Goal: Task Accomplishment & Management: Use online tool/utility

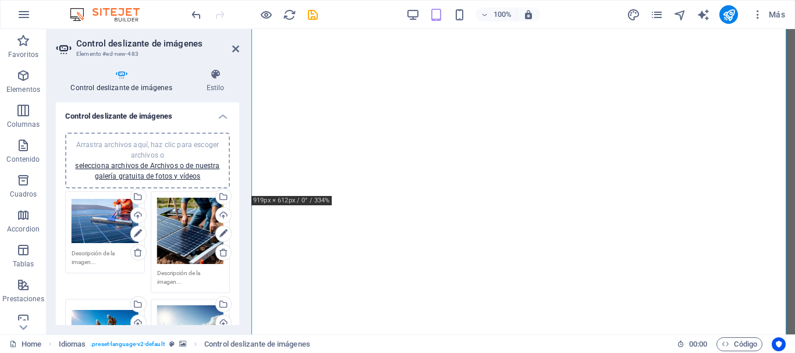
select select "ms"
select select "s"
select select "progressive"
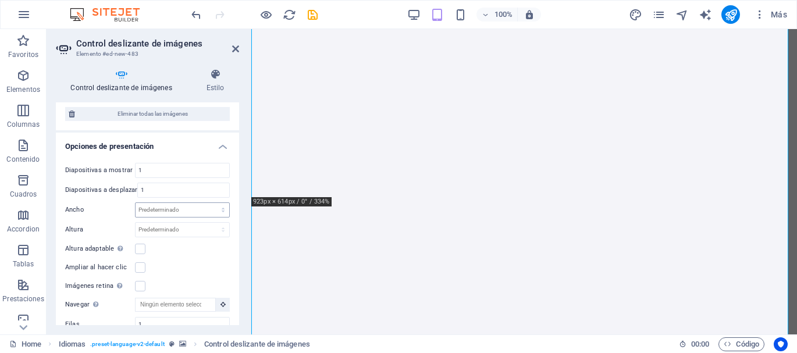
scroll to position [407, 0]
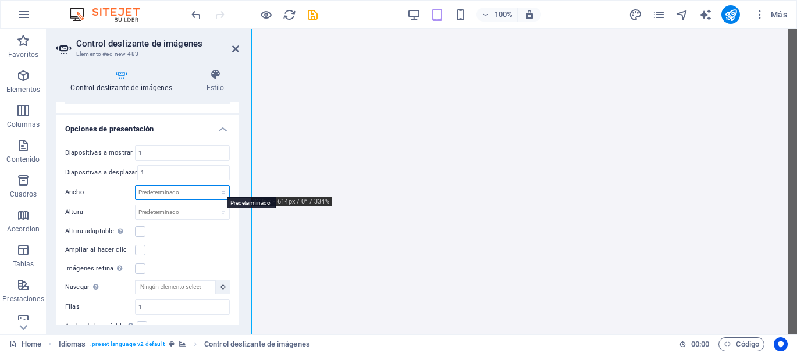
click at [176, 192] on select "Predeterminado px % rem em vw vh" at bounding box center [183, 193] width 94 height 14
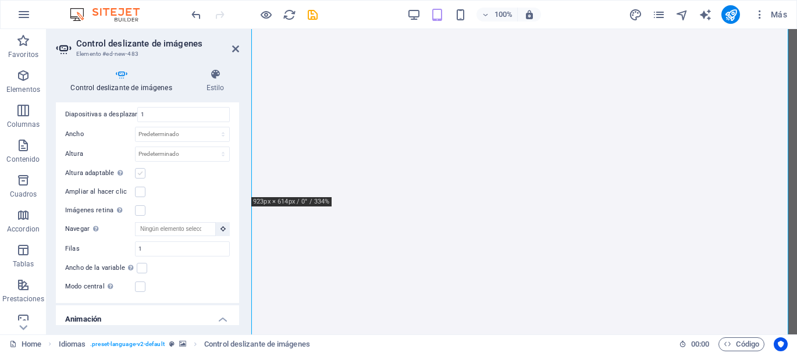
click at [139, 172] on label at bounding box center [140, 173] width 10 height 10
click at [0, 0] on input "Altura adaptable Ajustar automáticamente el alto para controles deslizantes de …" at bounding box center [0, 0] width 0 height 0
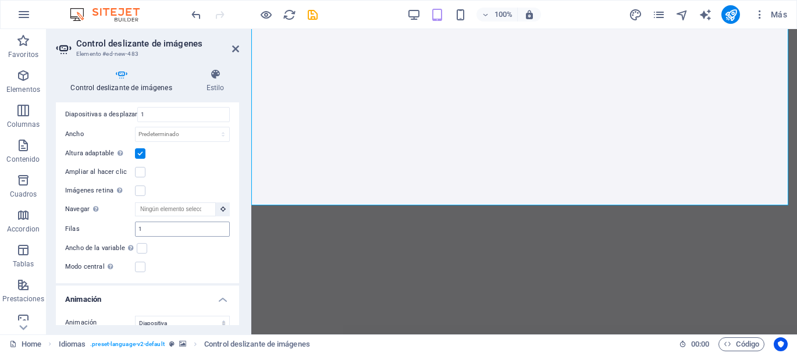
scroll to position [398, 0]
click at [141, 188] on label at bounding box center [140, 191] width 10 height 10
click at [0, 0] on input "Imágenes retina Automáticamente cargar tamaños optimizados de smartphone e imag…" at bounding box center [0, 0] width 0 height 0
click at [217, 206] on button at bounding box center [223, 209] width 14 height 14
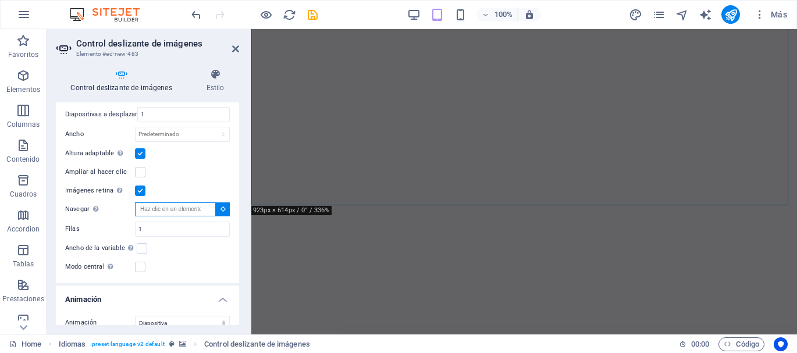
click at [184, 206] on input "Navegar Selecciona otro control deslizante que debería ser navegado por este" at bounding box center [175, 209] width 81 height 14
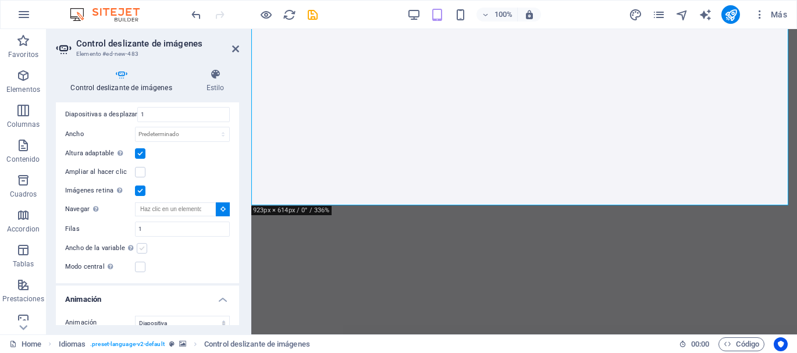
click at [144, 247] on label at bounding box center [142, 248] width 10 height 10
click at [0, 0] on input "Ancho de la variable Ajusta automáticamente el ancho de la diapositiva visible." at bounding box center [0, 0] width 0 height 0
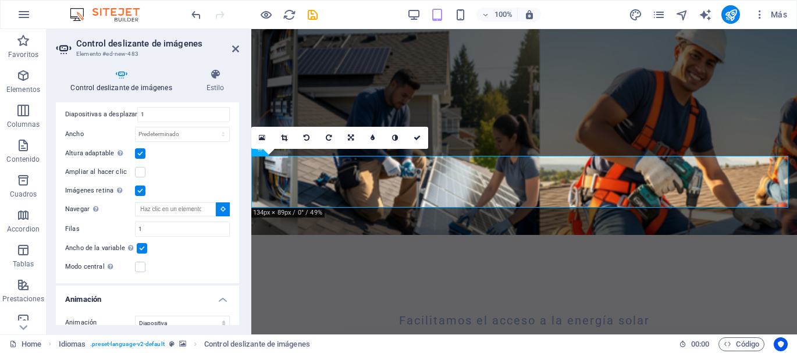
scroll to position [91, 0]
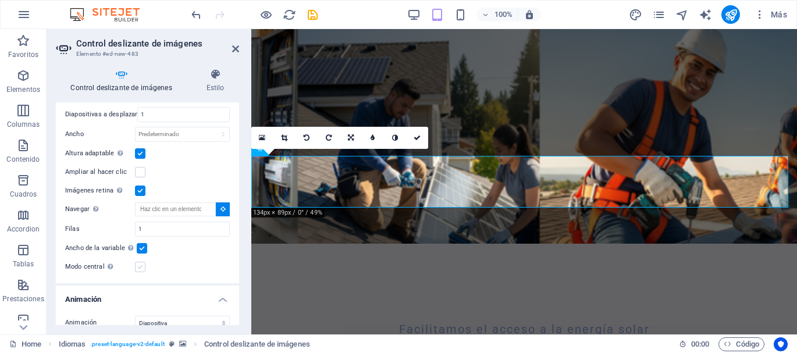
click at [141, 266] on label at bounding box center [140, 267] width 10 height 10
click at [0, 0] on input "Modo central Permite la visualización centralizada con diapositiva anterior/sig…" at bounding box center [0, 0] width 0 height 0
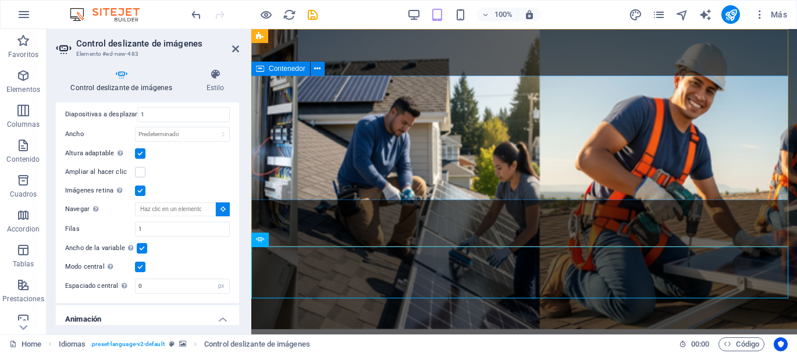
scroll to position [0, 0]
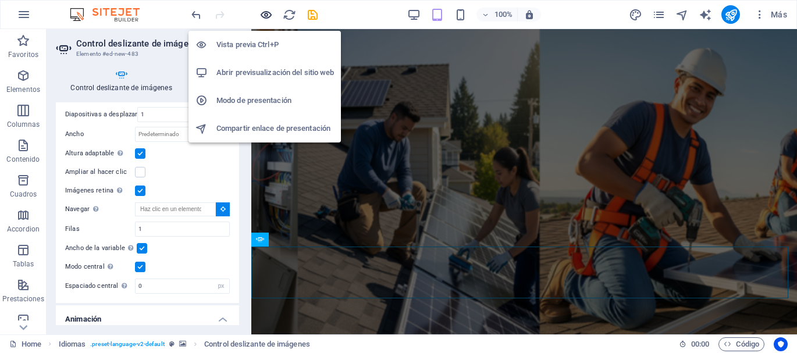
click at [268, 16] on icon "button" at bounding box center [265, 14] width 13 height 13
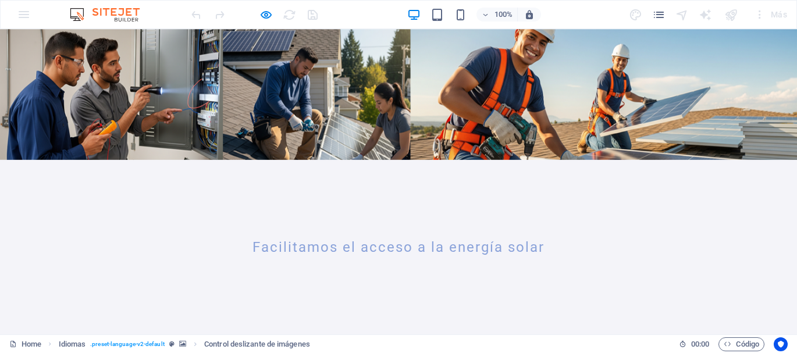
scroll to position [116, 0]
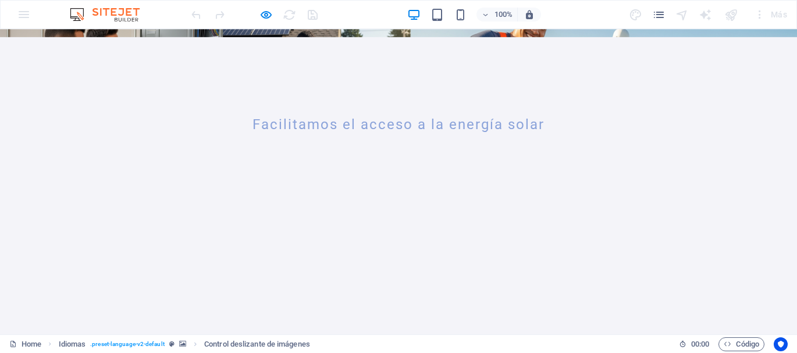
scroll to position [291, 0]
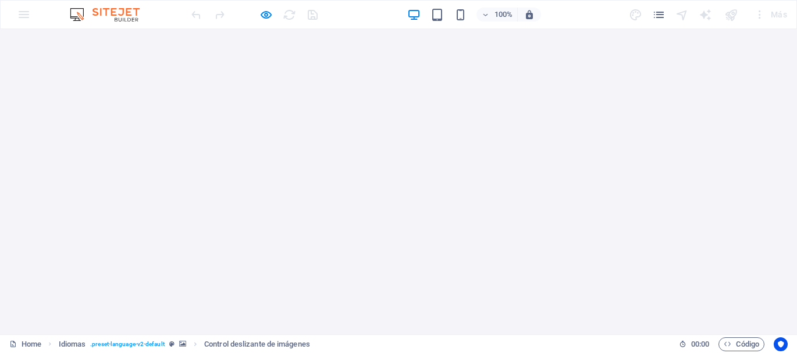
scroll to position [523, 0]
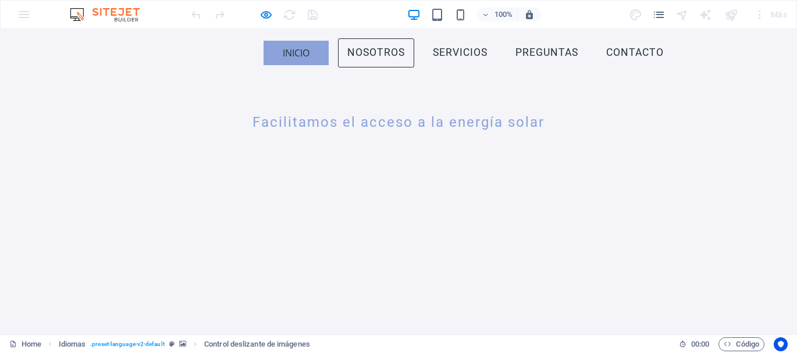
scroll to position [291, 0]
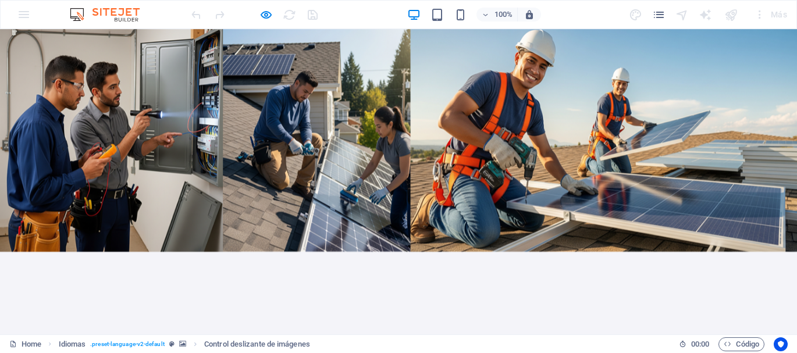
scroll to position [0, 0]
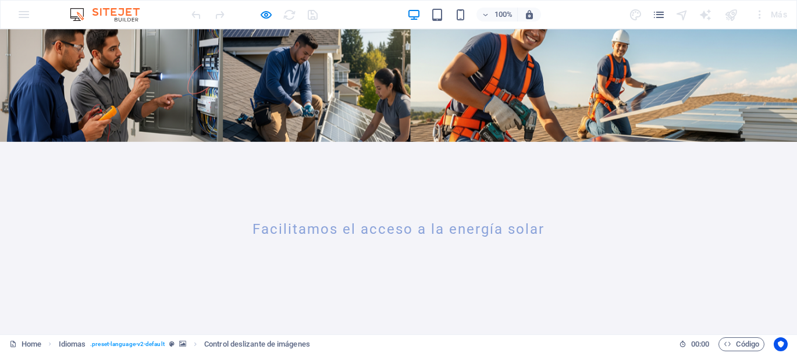
scroll to position [174, 0]
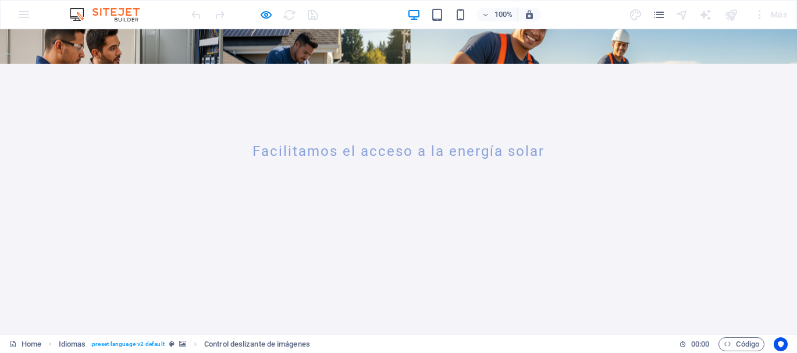
scroll to position [291, 0]
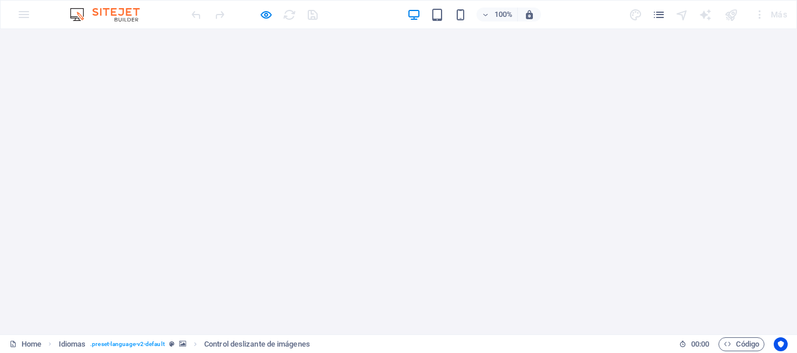
scroll to position [523, 0]
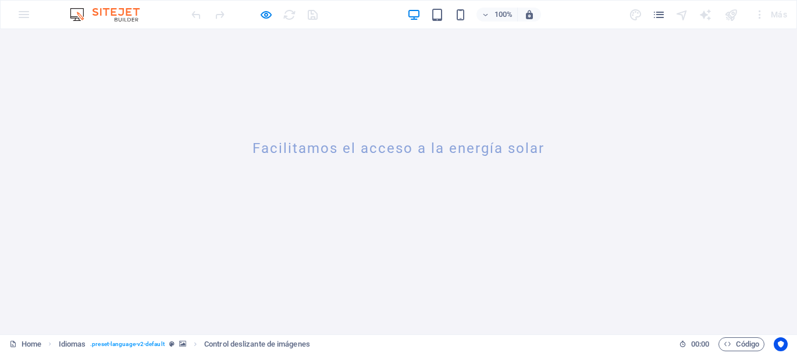
scroll to position [233, 0]
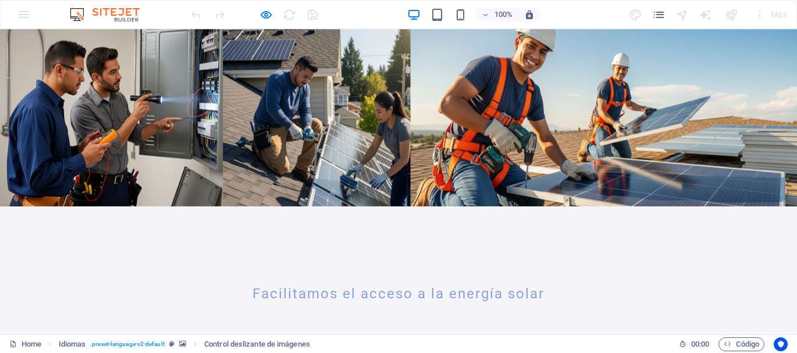
scroll to position [116, 0]
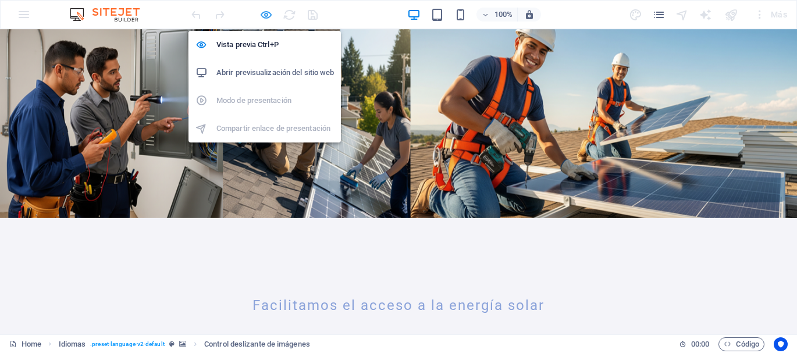
click at [267, 17] on icon "button" at bounding box center [265, 14] width 13 height 13
select select "px"
select select "ms"
select select "s"
select select "progressive"
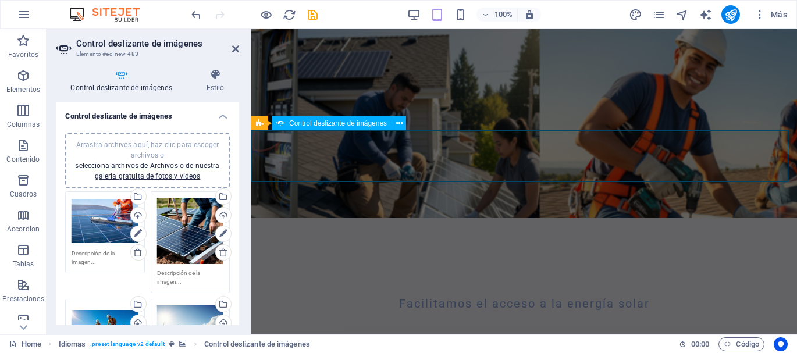
click at [313, 123] on span "Control deslizante de imágenes" at bounding box center [338, 123] width 98 height 7
click at [399, 120] on icon at bounding box center [399, 123] width 6 height 12
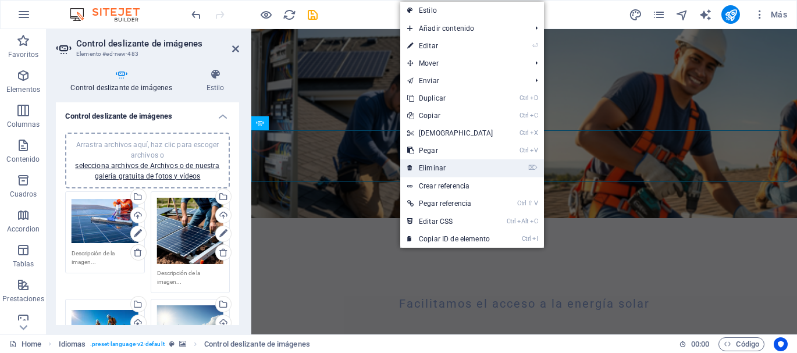
click at [426, 168] on link "⌦ Eliminar" at bounding box center [450, 167] width 100 height 17
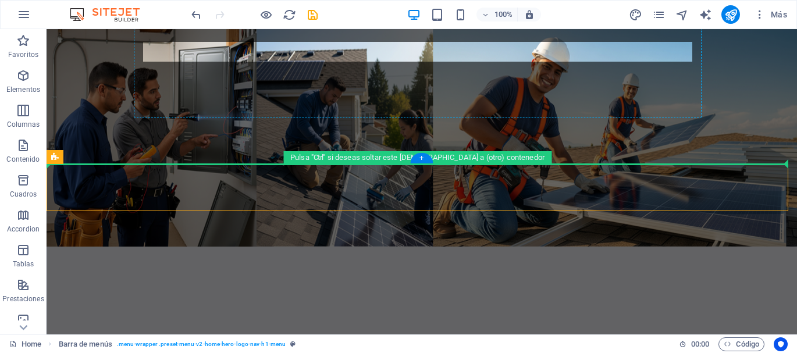
scroll to position [0, 0]
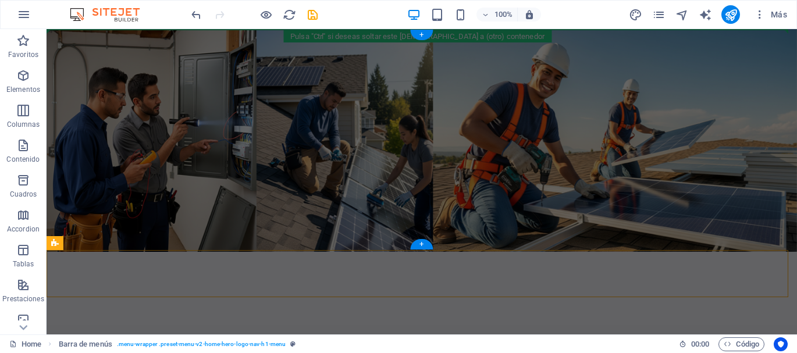
drag, startPoint x: 216, startPoint y: 168, endPoint x: 181, endPoint y: 51, distance: 121.3
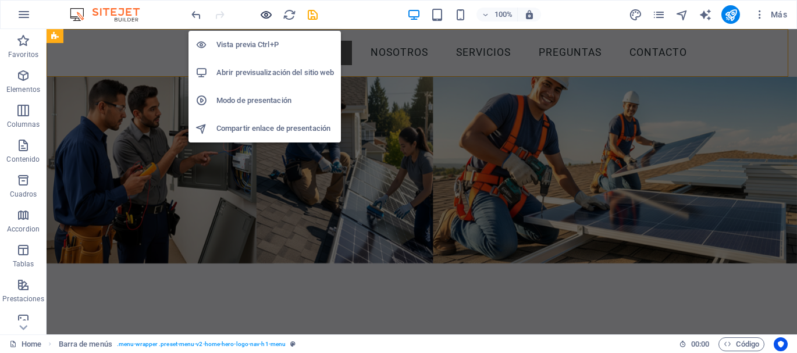
click at [261, 11] on icon "button" at bounding box center [265, 14] width 13 height 13
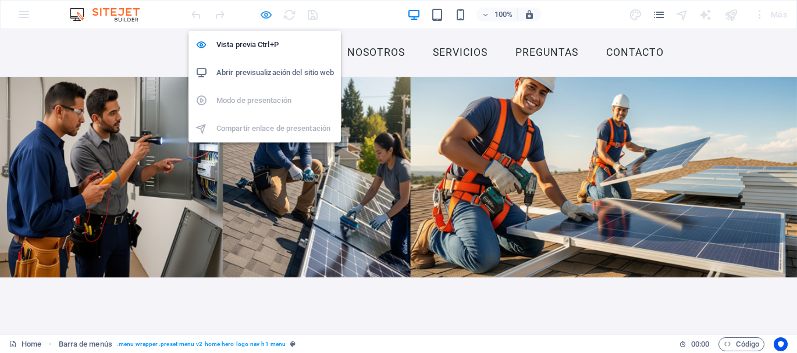
click at [259, 13] on icon "button" at bounding box center [265, 14] width 13 height 13
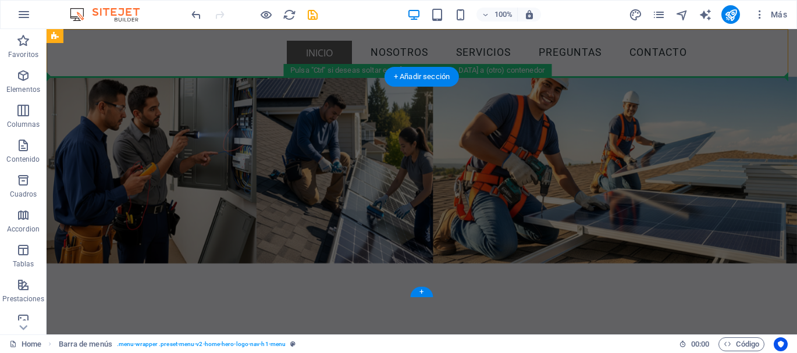
drag, startPoint x: 126, startPoint y: 62, endPoint x: 75, endPoint y: 87, distance: 56.7
drag, startPoint x: 123, startPoint y: 66, endPoint x: 98, endPoint y: 105, distance: 46.3
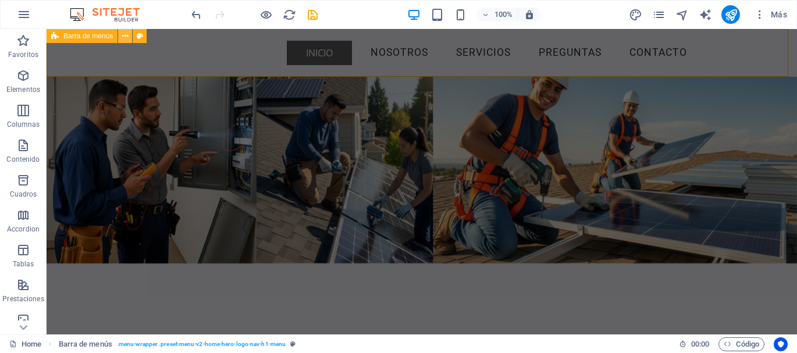
click at [127, 35] on icon at bounding box center [125, 36] width 6 height 12
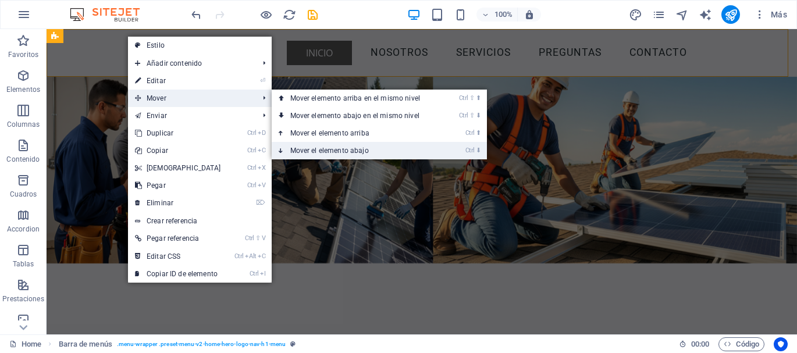
click at [336, 151] on link "Ctrl ⬇ Mover el elemento abajo" at bounding box center [358, 150] width 172 height 17
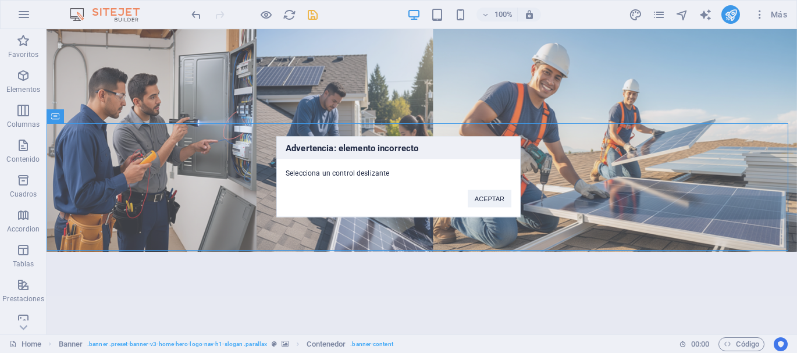
click at [54, 117] on div "Advertencia: elemento incorrecto Selecciona un control deslizante ACEPTAR" at bounding box center [398, 176] width 797 height 353
click at [54, 116] on div "Advertencia: elemento incorrecto Selecciona un control deslizante ACEPTAR" at bounding box center [398, 176] width 797 height 353
click at [488, 201] on button "ACEPTAR" at bounding box center [490, 198] width 44 height 17
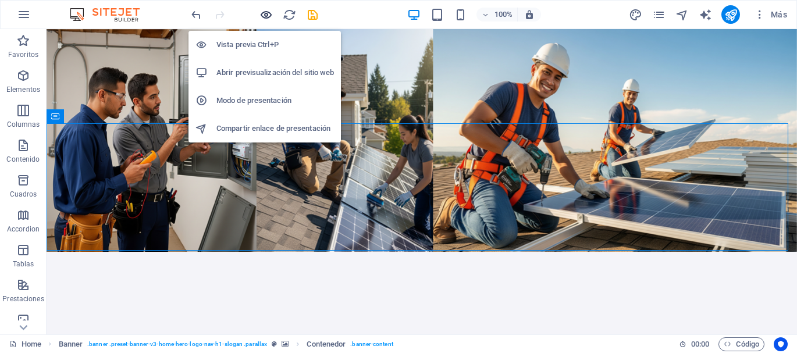
click at [265, 17] on icon "button" at bounding box center [265, 14] width 13 height 13
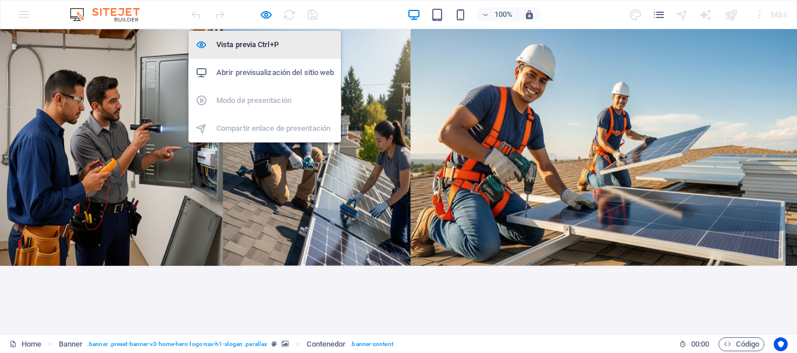
click at [259, 47] on h6 "Vista previa Ctrl+P" at bounding box center [274, 45] width 117 height 14
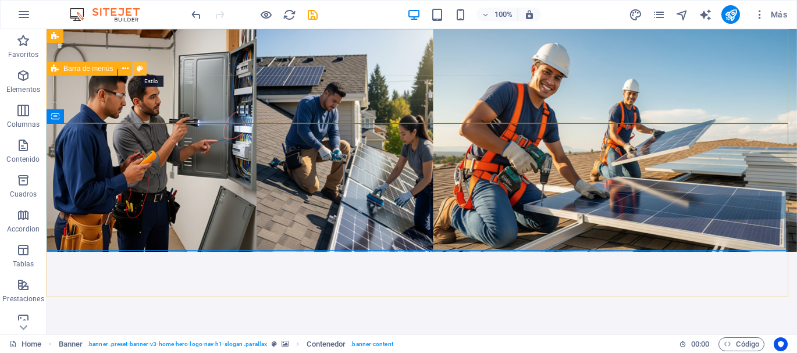
click at [140, 69] on icon at bounding box center [140, 69] width 6 height 12
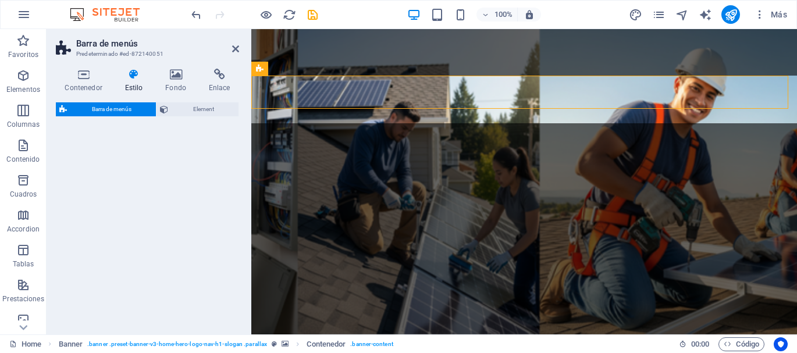
select select "rem"
select select "preset-menu-v2-home-hero-logo-nav-h1-menu"
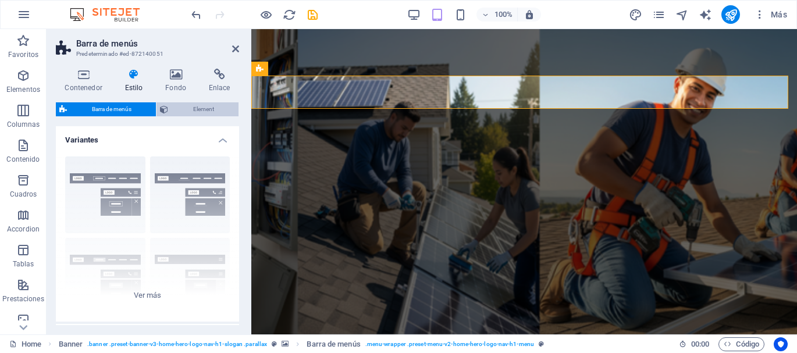
click at [190, 111] on span "Element" at bounding box center [203, 109] width 63 height 14
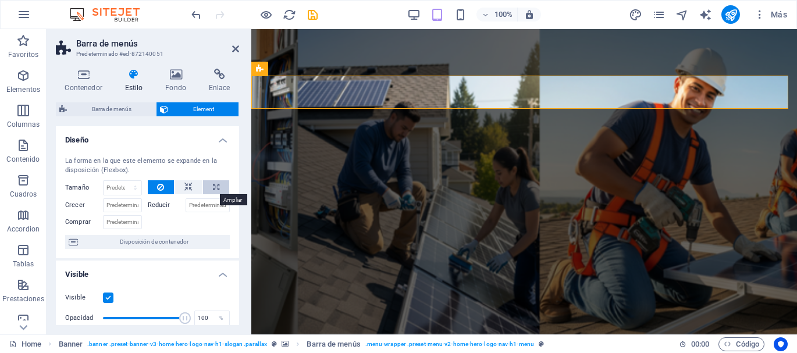
click at [210, 186] on button at bounding box center [216, 187] width 26 height 14
type input "100"
select select "%"
click at [190, 187] on icon at bounding box center [188, 187] width 8 height 14
select select "DISABLED_OPTION_VALUE"
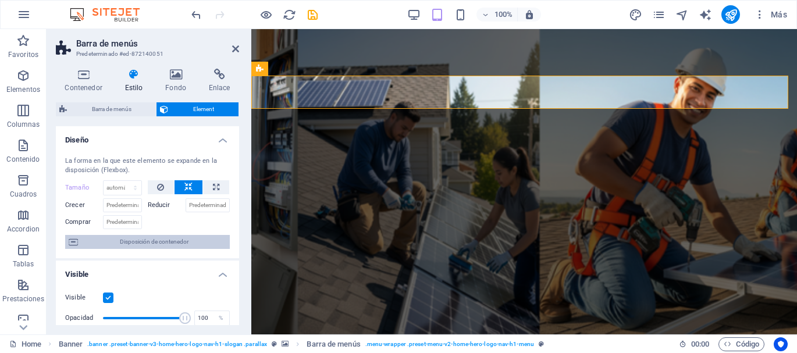
click at [181, 244] on span "Disposición de contenedor" at bounding box center [153, 242] width 145 height 14
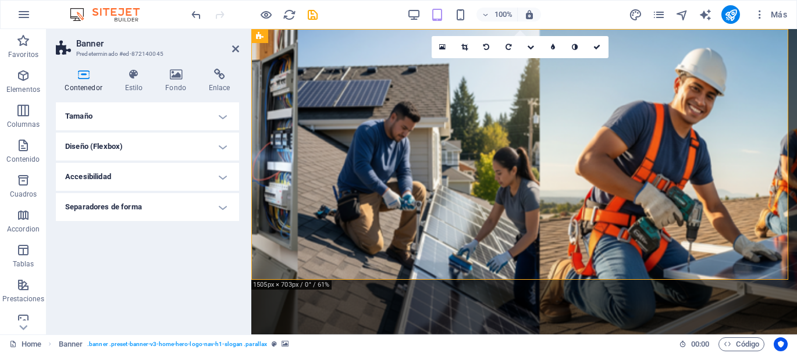
click at [156, 119] on h4 "Tamaño" at bounding box center [147, 116] width 183 height 28
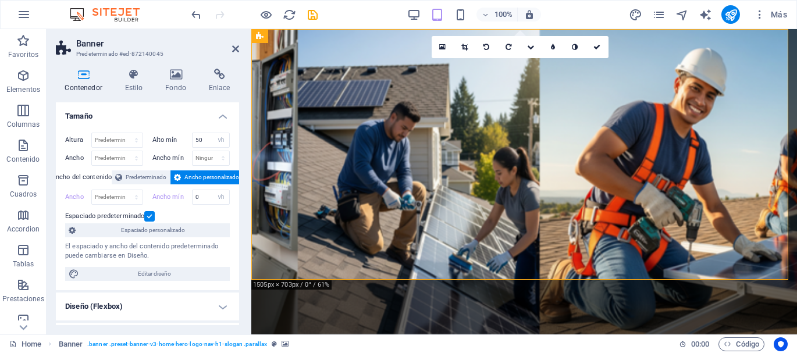
click at [155, 115] on h4 "Tamaño" at bounding box center [147, 112] width 183 height 21
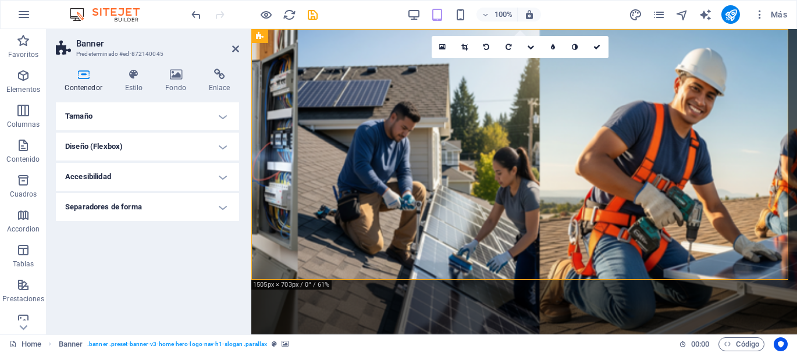
click at [146, 152] on h4 "Diseño (Flexbox)" at bounding box center [147, 147] width 183 height 28
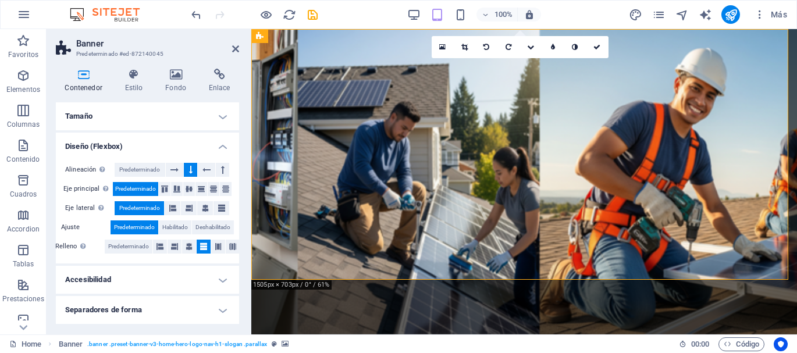
click at [136, 116] on h4 "Tamaño" at bounding box center [147, 116] width 183 height 28
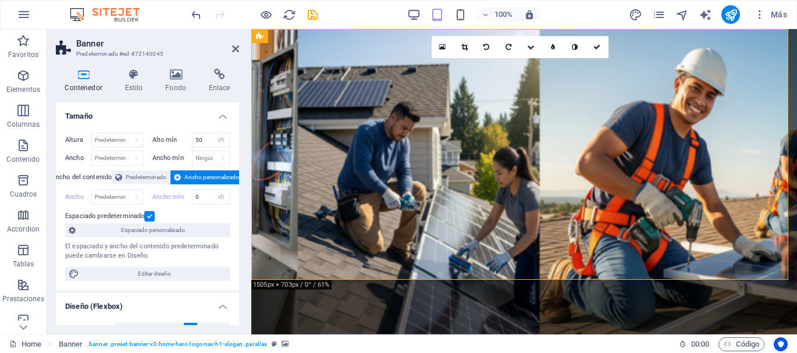
click at [136, 115] on h4 "Tamaño" at bounding box center [147, 112] width 183 height 21
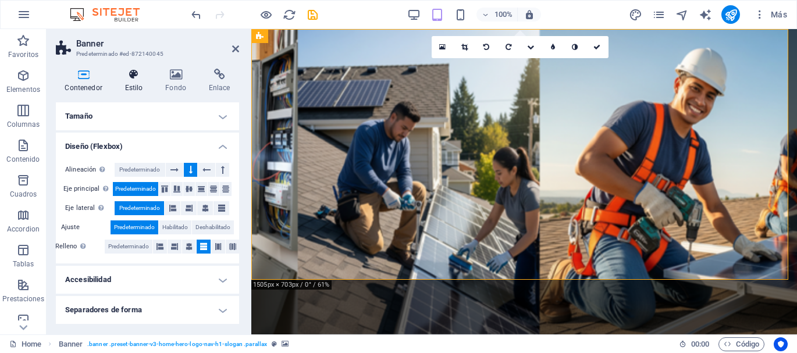
click at [135, 81] on h4 "Estilo" at bounding box center [136, 81] width 41 height 24
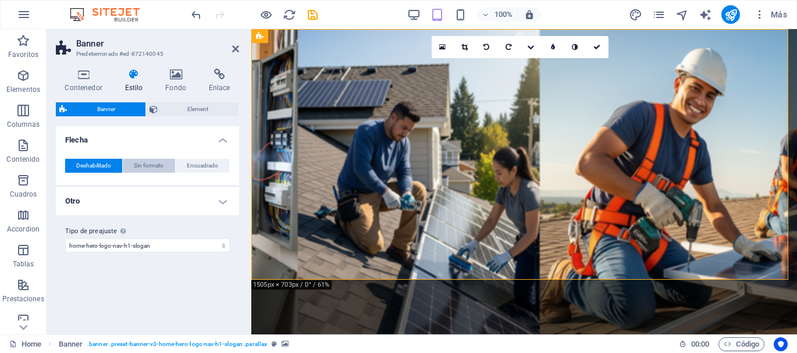
click at [168, 167] on button "Sin formato" at bounding box center [149, 166] width 52 height 14
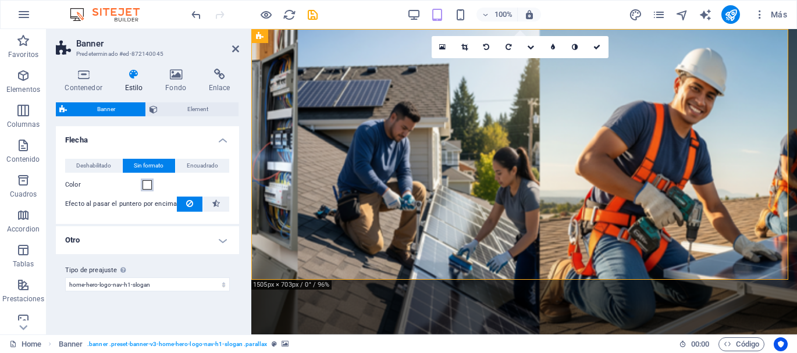
click at [147, 187] on span at bounding box center [147, 184] width 9 height 9
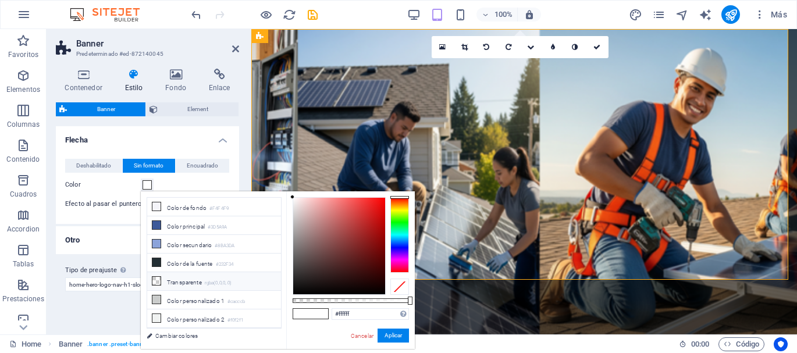
click at [170, 279] on li "Transparente rgba(0,0,0,.0)" at bounding box center [214, 281] width 134 height 19
type input "rgba(0, 0, 0, 0)"
click at [173, 282] on li "Transparente rgba(0,0,0,.0)" at bounding box center [214, 281] width 134 height 19
click at [154, 281] on icon at bounding box center [156, 281] width 8 height 8
click at [183, 279] on li "Transparente rgba(0,0,0,.0)" at bounding box center [214, 281] width 134 height 19
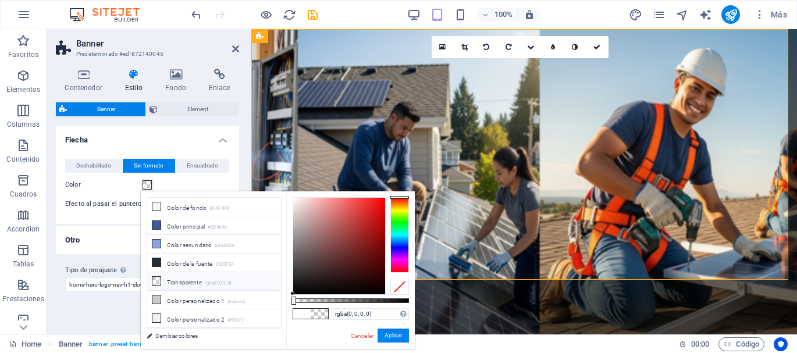
click at [183, 279] on li "Transparente rgba(0,0,0,.0)" at bounding box center [214, 281] width 134 height 19
click at [386, 339] on button "Aplicar" at bounding box center [392, 336] width 31 height 14
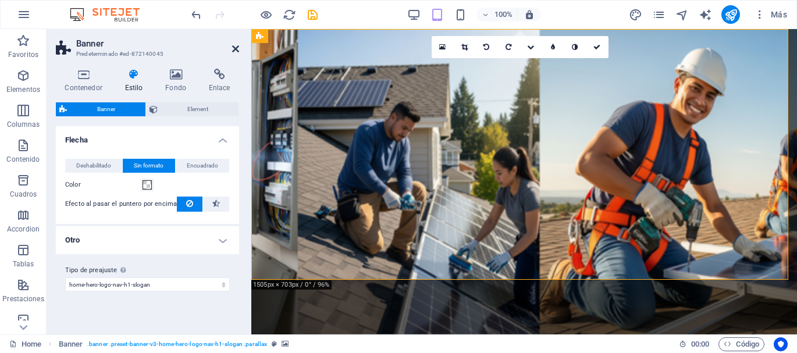
click at [235, 48] on icon at bounding box center [235, 48] width 7 height 9
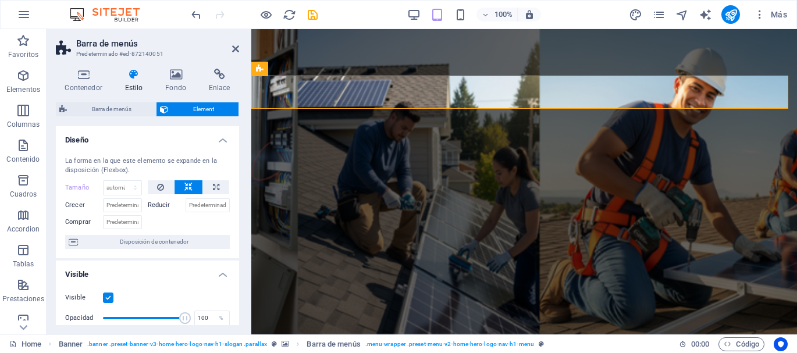
click at [136, 79] on icon at bounding box center [134, 75] width 36 height 12
click at [131, 76] on icon at bounding box center [134, 75] width 36 height 12
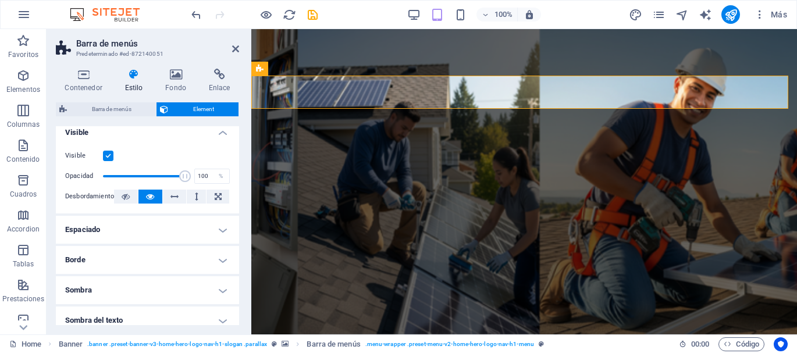
scroll to position [174, 0]
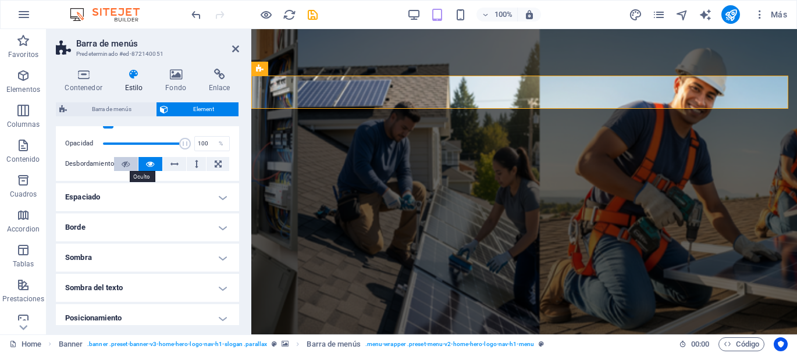
click at [123, 165] on icon at bounding box center [126, 164] width 8 height 14
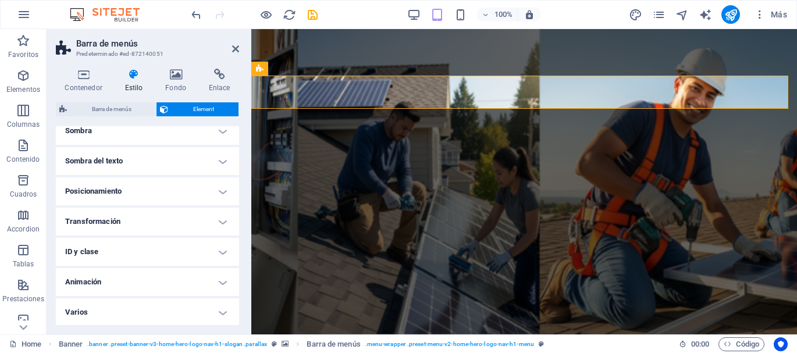
scroll to position [302, 0]
click at [148, 318] on h4 "Varios" at bounding box center [147, 311] width 183 height 28
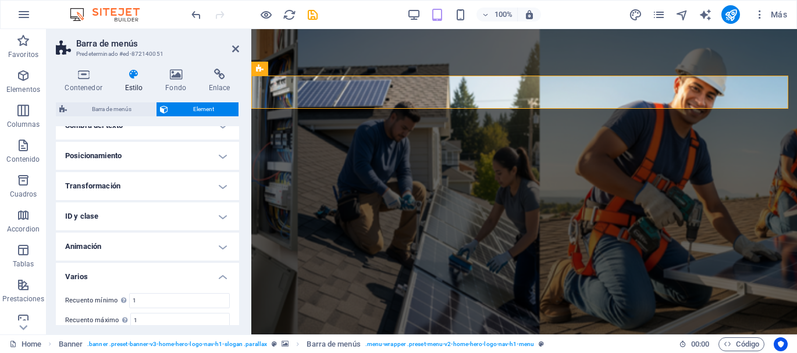
scroll to position [316, 0]
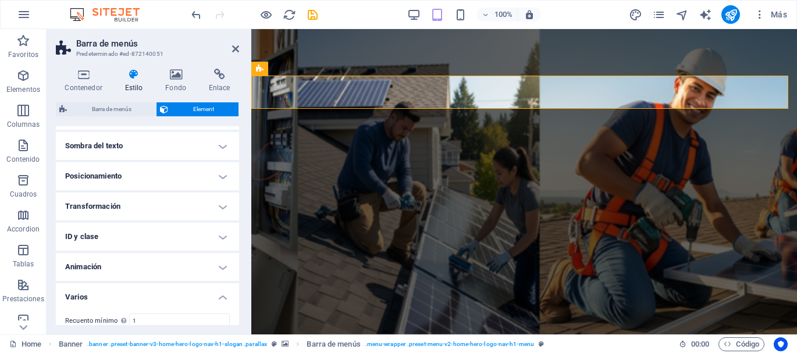
click at [131, 237] on h4 "ID y clase" at bounding box center [147, 237] width 183 height 28
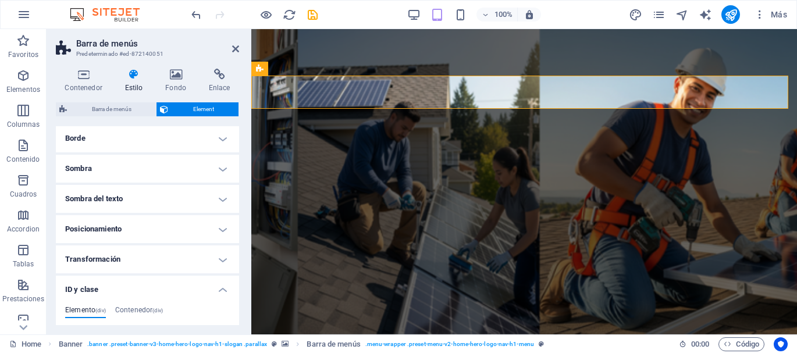
scroll to position [258, 0]
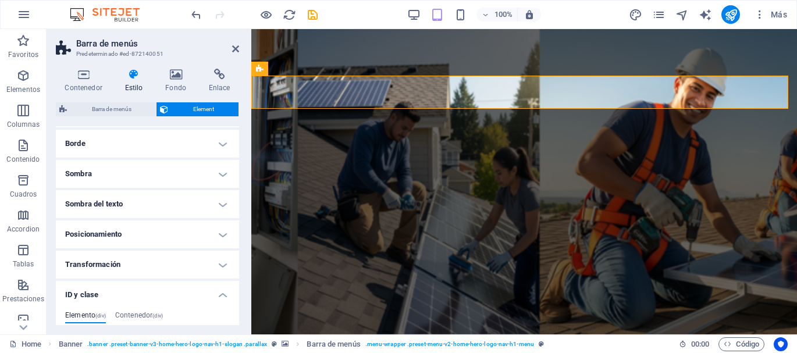
click at [131, 264] on h4 "Transformación" at bounding box center [147, 265] width 183 height 28
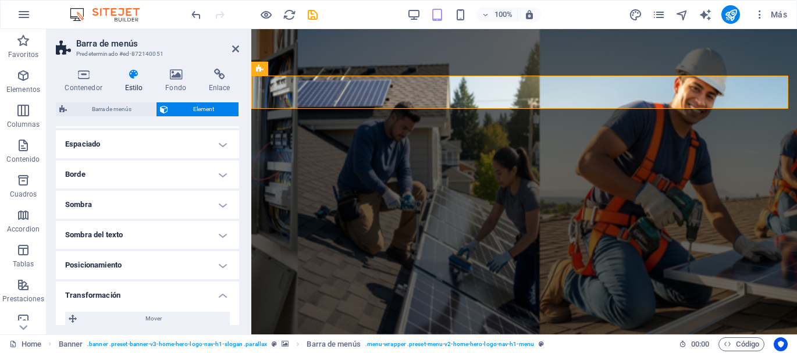
scroll to position [200, 0]
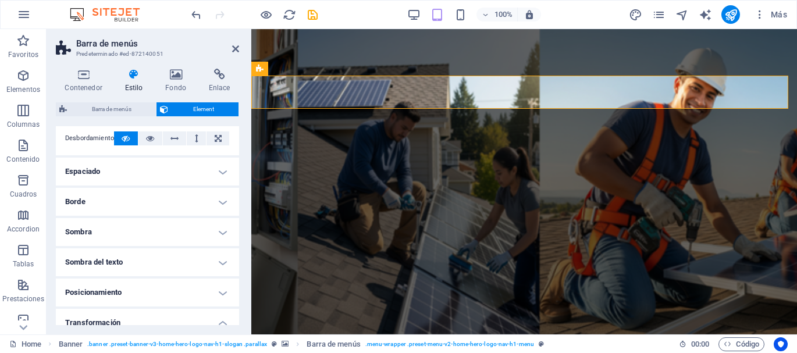
click at [131, 290] on h4 "Posicionamiento" at bounding box center [147, 293] width 183 height 28
click at [140, 288] on h4 "Posicionamiento" at bounding box center [147, 289] width 183 height 21
click at [141, 269] on h4 "Sombra del texto" at bounding box center [147, 262] width 183 height 28
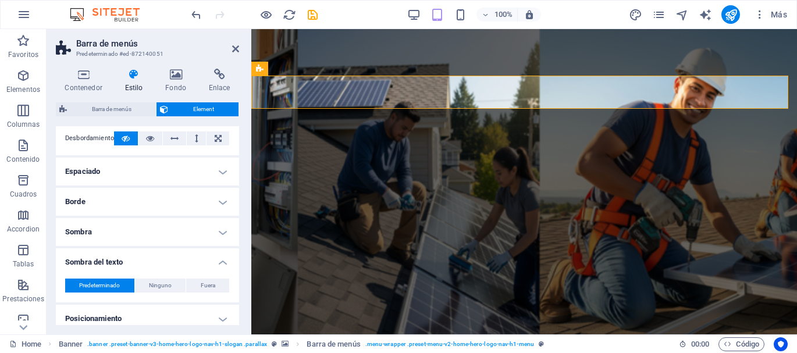
click at [137, 231] on h4 "Sombra" at bounding box center [147, 232] width 183 height 28
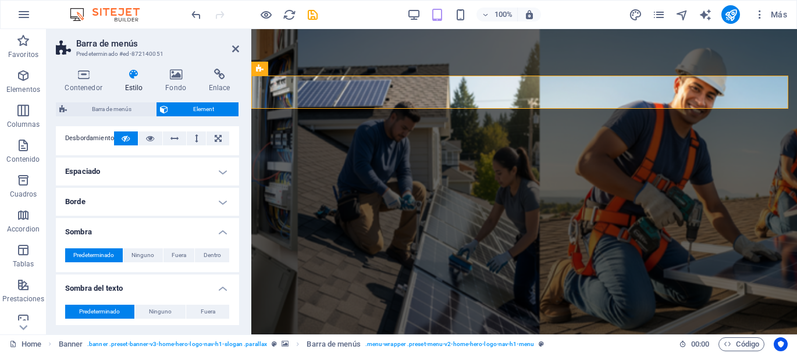
click at [135, 204] on h4 "Borde" at bounding box center [147, 202] width 183 height 28
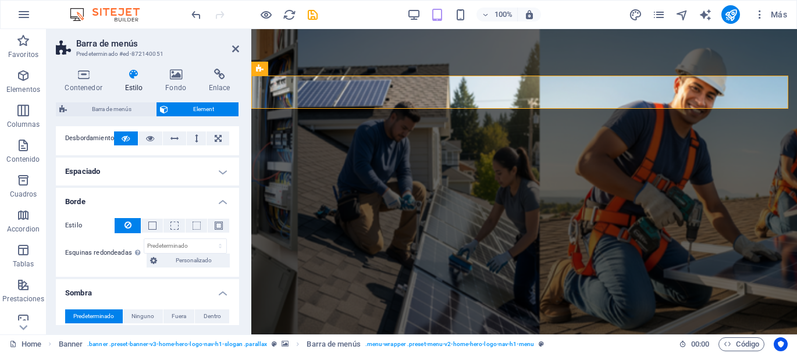
click at [124, 173] on h4 "Espaciado" at bounding box center [147, 172] width 183 height 28
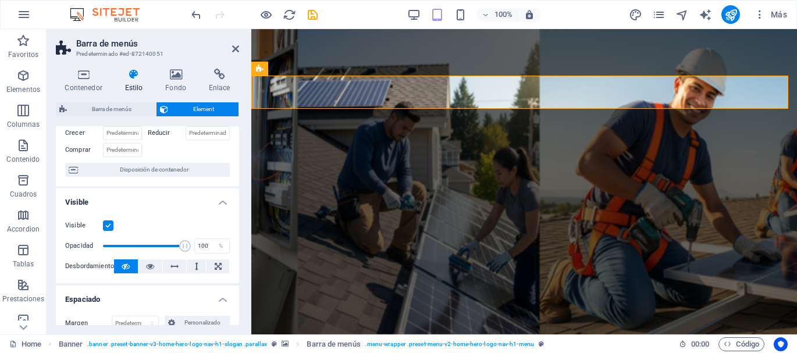
scroll to position [84, 0]
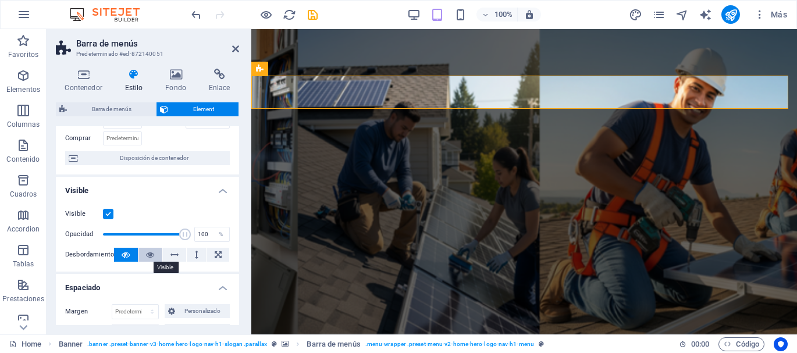
click at [146, 254] on icon at bounding box center [150, 255] width 8 height 14
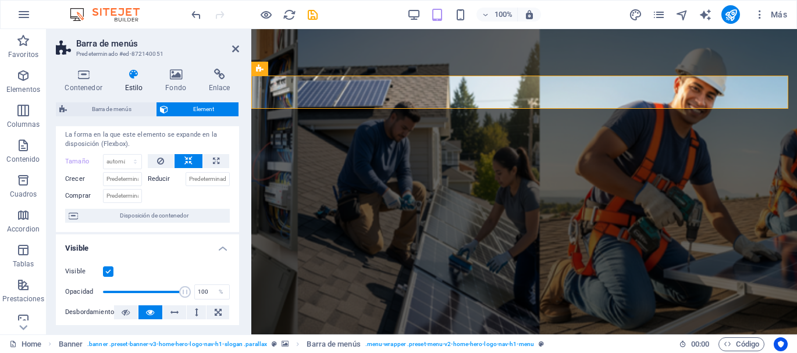
scroll to position [26, 0]
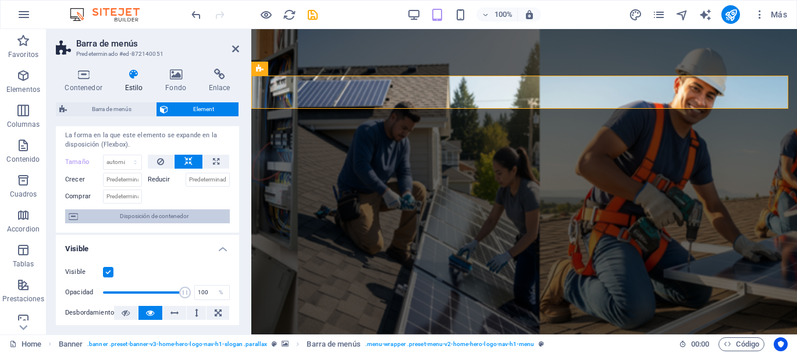
click at [141, 219] on span "Disposición de contenedor" at bounding box center [153, 216] width 145 height 14
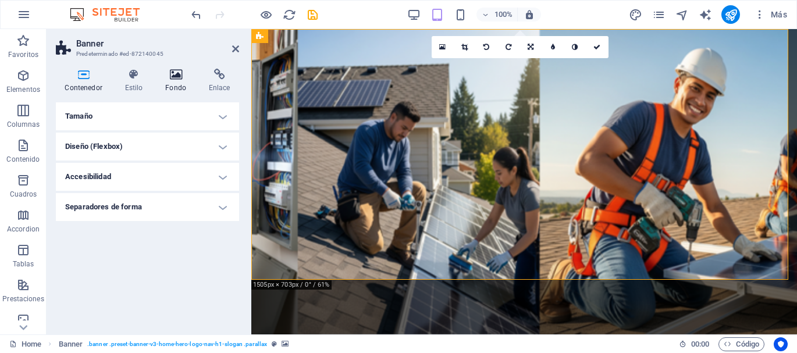
click at [173, 77] on icon at bounding box center [175, 75] width 39 height 12
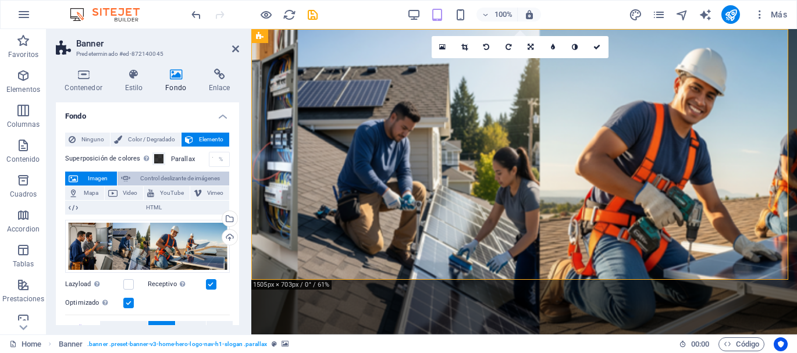
click at [154, 179] on span "Control deslizante de imágenes" at bounding box center [180, 179] width 92 height 14
select select "ms"
select select "s"
select select "progressive"
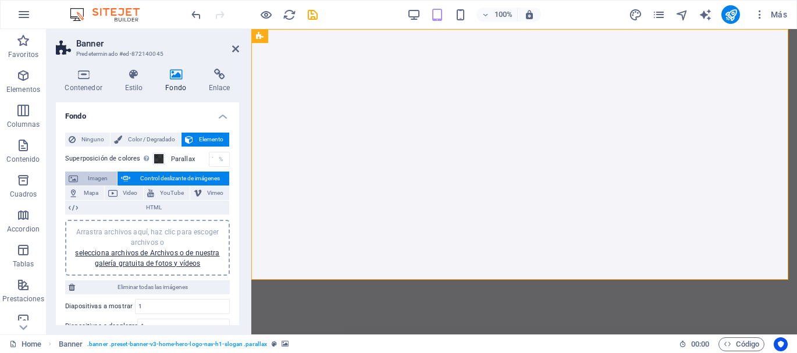
click at [91, 179] on span "Imagen" at bounding box center [97, 179] width 32 height 14
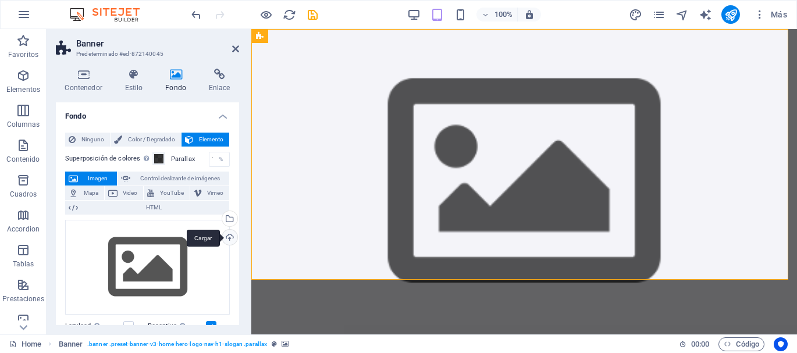
click at [229, 237] on div "Cargar" at bounding box center [228, 238] width 17 height 17
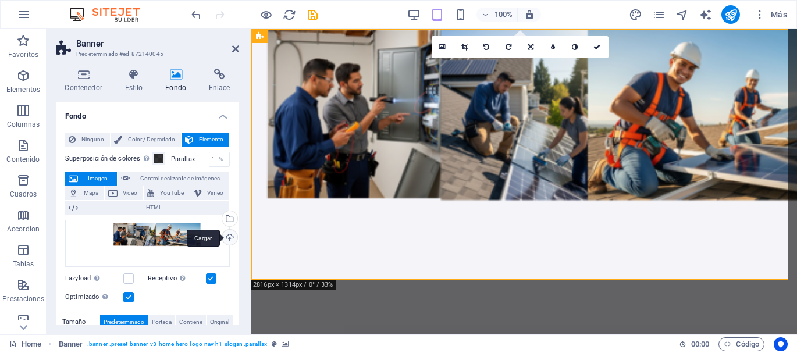
click at [229, 239] on div "Cargar" at bounding box center [228, 238] width 17 height 17
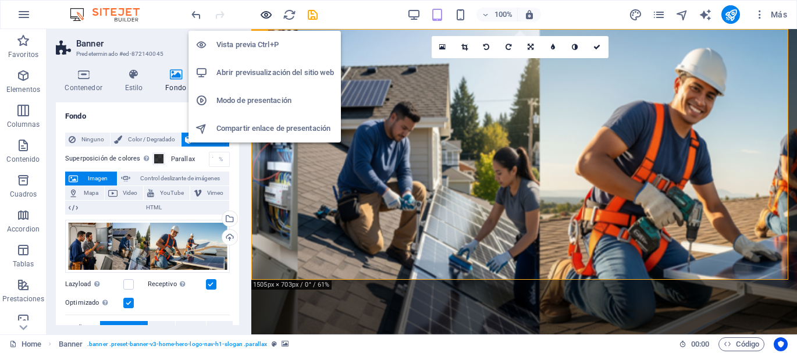
click at [268, 15] on icon "button" at bounding box center [265, 14] width 13 height 13
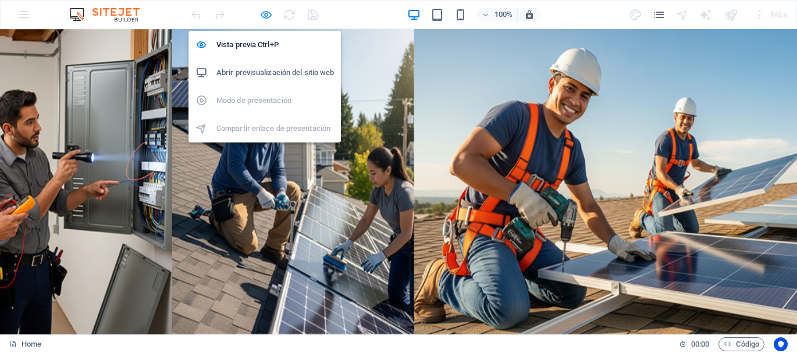
click at [270, 19] on icon "button" at bounding box center [265, 14] width 13 height 13
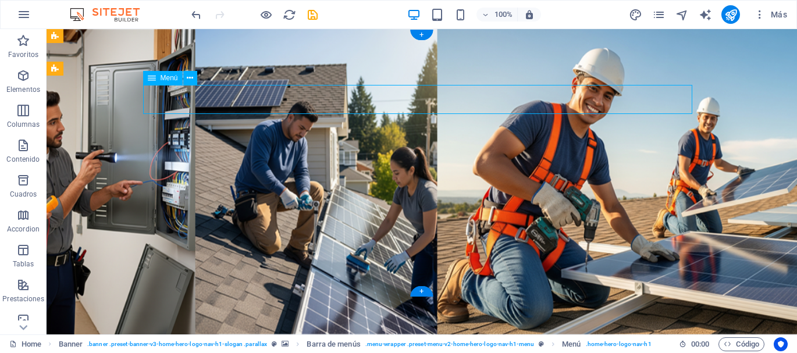
select select
select select "default"
select select
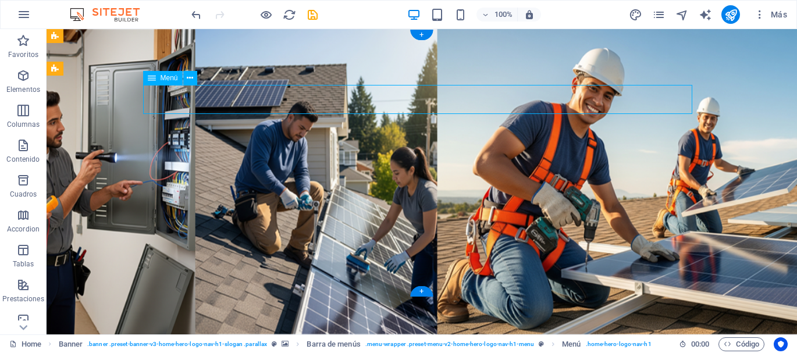
select select
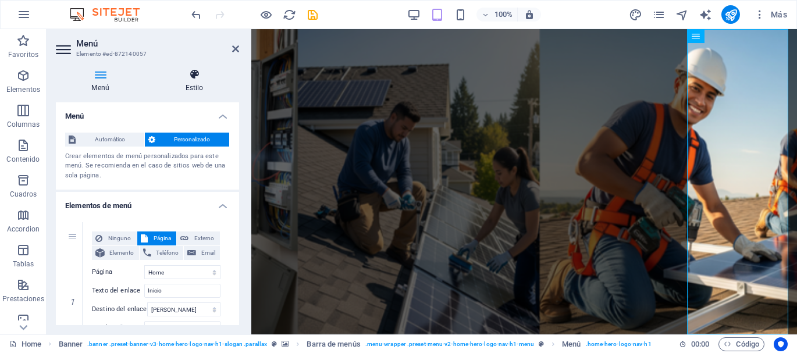
click at [201, 80] on h4 "Estilo" at bounding box center [194, 81] width 90 height 24
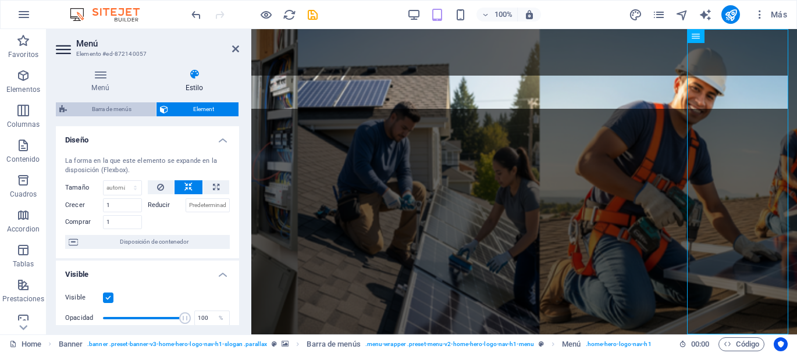
click at [113, 108] on span "Barra de menús" at bounding box center [111, 109] width 82 height 14
select select "rem"
select select "preset-menu-v2-home-hero-logo-nav-h1-menu"
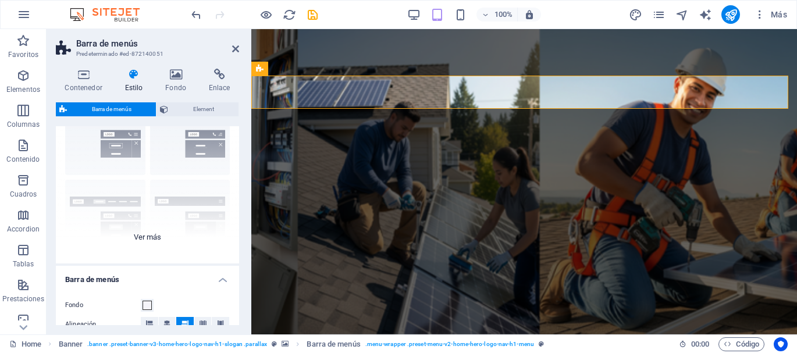
scroll to position [116, 0]
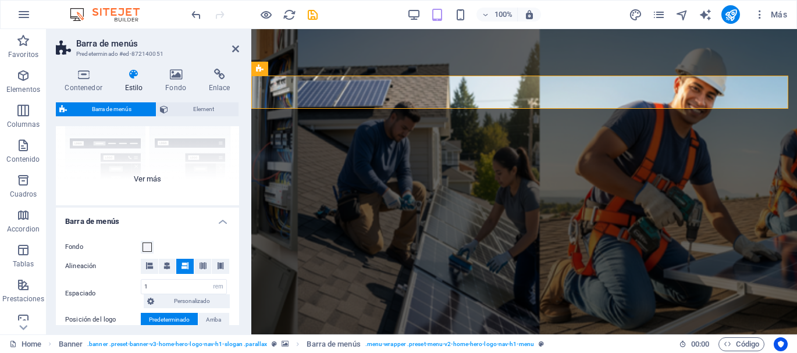
click at [156, 180] on div "Borde Centrado Predeterminado Fijo Loki Desencadenador Ancho XXL" at bounding box center [147, 118] width 183 height 174
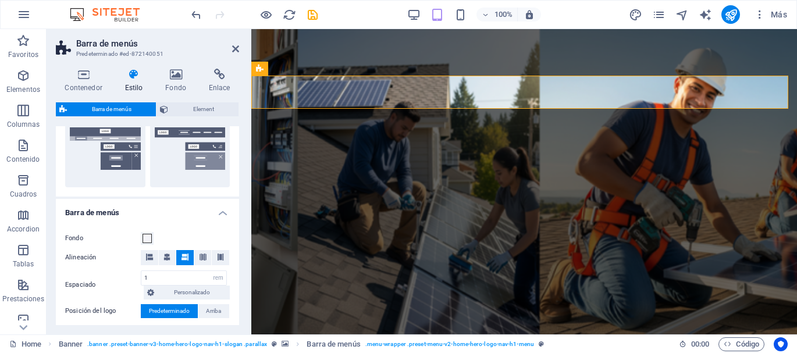
scroll to position [291, 0]
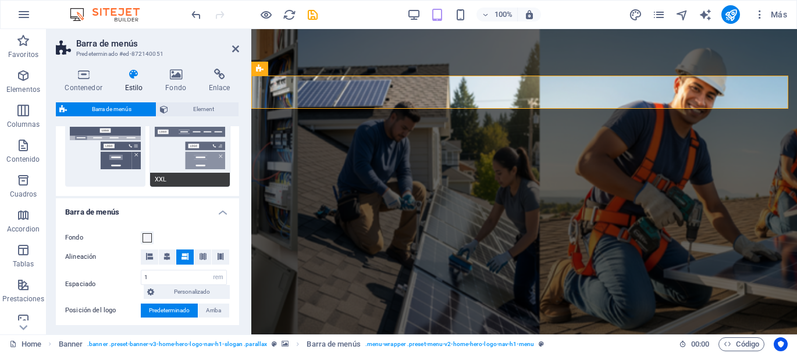
click at [174, 132] on button "XXL" at bounding box center [190, 148] width 80 height 77
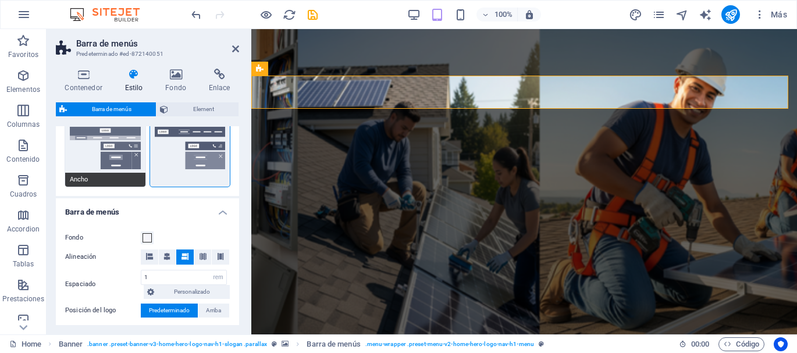
click at [104, 133] on button "Ancho" at bounding box center [105, 148] width 80 height 77
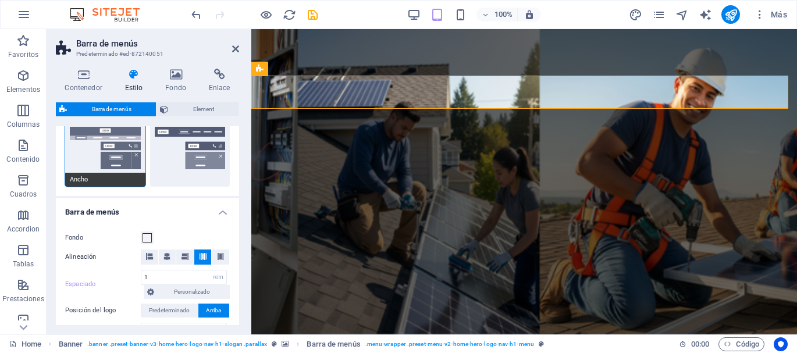
type input "2"
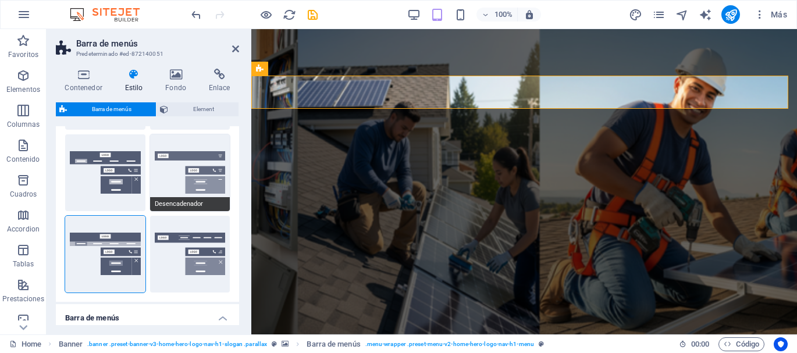
scroll to position [116, 0]
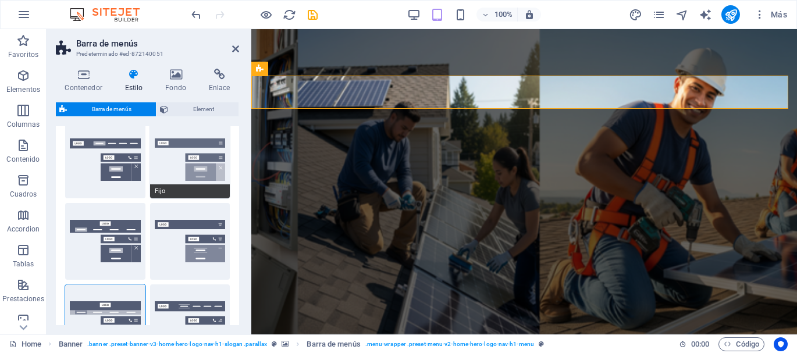
click at [183, 143] on button "Fijo" at bounding box center [190, 160] width 80 height 77
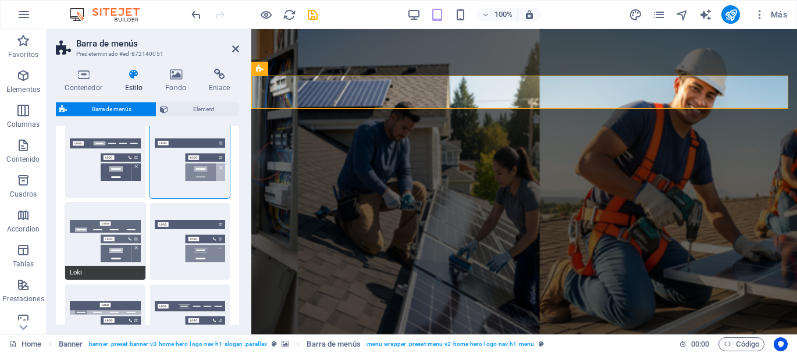
click at [114, 223] on button "Loki" at bounding box center [105, 241] width 80 height 77
select select "DISABLED_OPTION_VALUE"
type input "2"
type input "1"
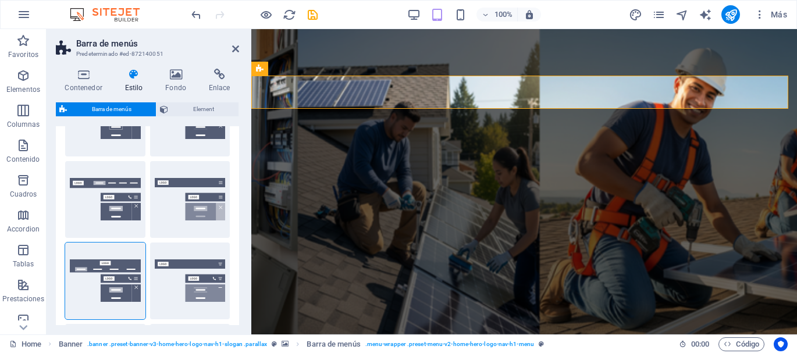
scroll to position [0, 0]
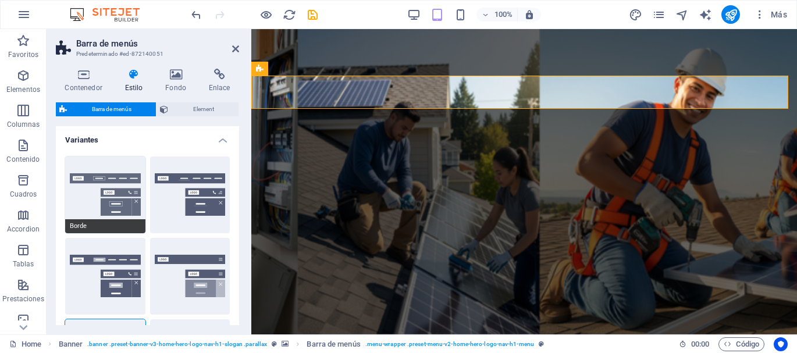
click at [119, 178] on button "Borde" at bounding box center [105, 194] width 80 height 77
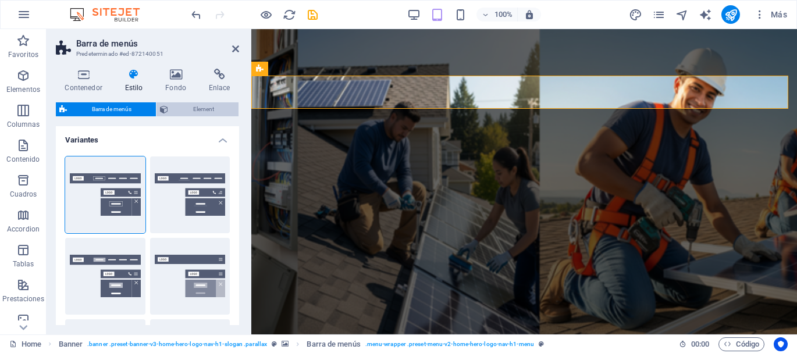
click at [209, 109] on span "Element" at bounding box center [203, 109] width 63 height 14
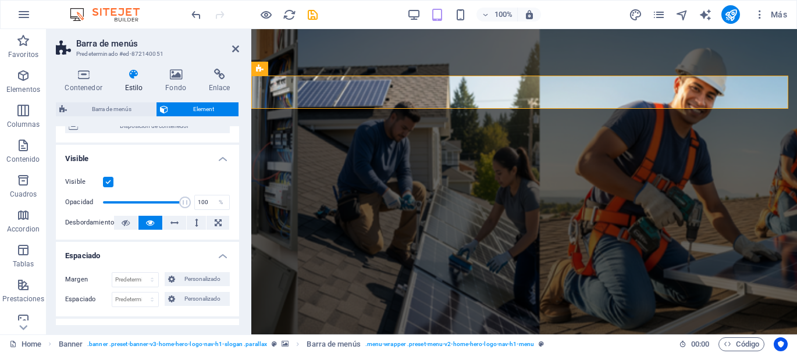
scroll to position [116, 0]
drag, startPoint x: 181, startPoint y: 202, endPoint x: 122, endPoint y: 208, distance: 59.6
click at [122, 208] on span at bounding box center [123, 202] width 12 height 12
drag, startPoint x: 122, startPoint y: 203, endPoint x: 143, endPoint y: 203, distance: 20.9
click at [143, 203] on span at bounding box center [142, 202] width 12 height 12
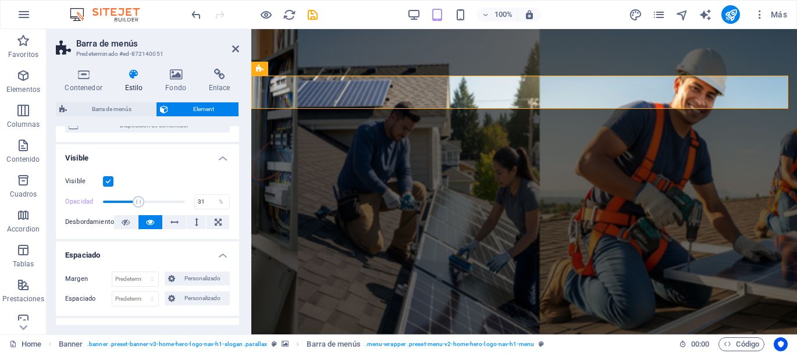
type input "30"
drag, startPoint x: 143, startPoint y: 203, endPoint x: 126, endPoint y: 203, distance: 16.9
click at [126, 203] on span at bounding box center [127, 202] width 12 height 12
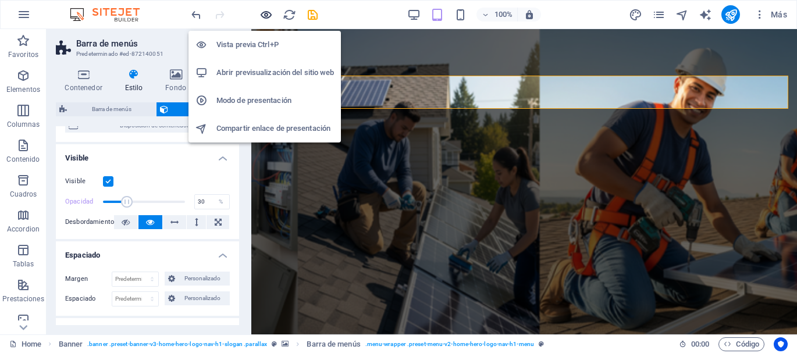
click at [264, 17] on icon "button" at bounding box center [265, 14] width 13 height 13
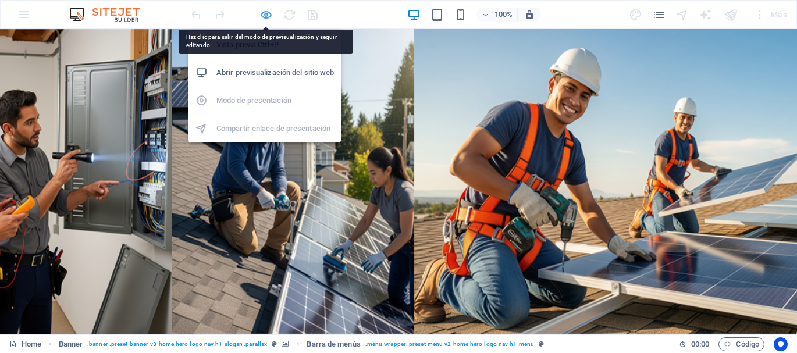
click at [261, 10] on icon "button" at bounding box center [265, 14] width 13 height 13
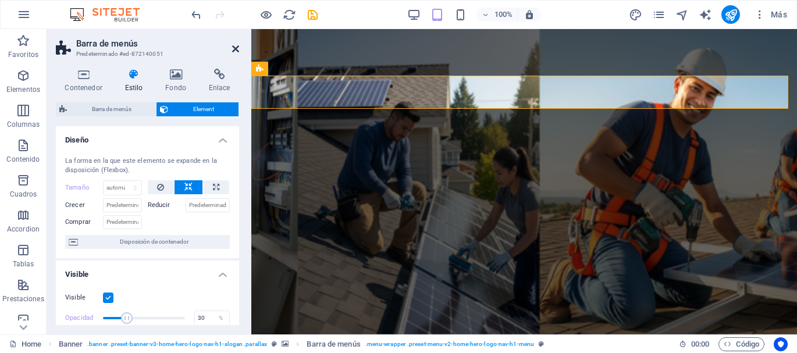
click at [237, 48] on icon at bounding box center [235, 48] width 7 height 9
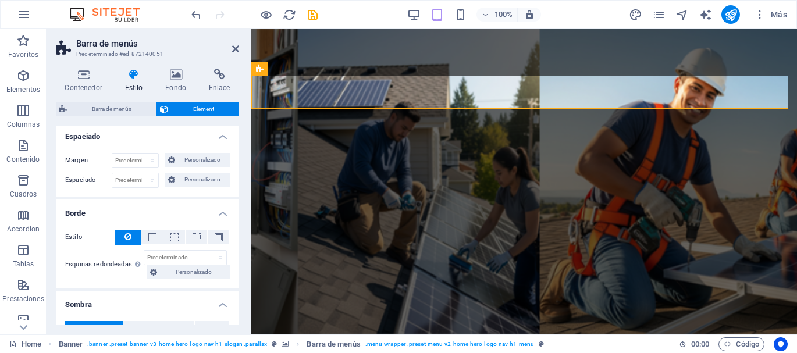
scroll to position [233, 0]
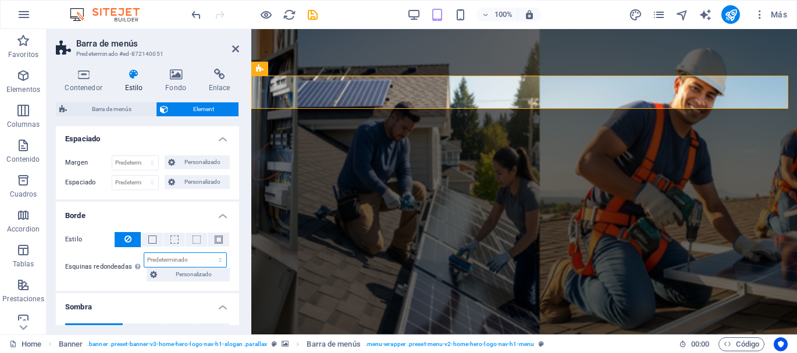
click at [175, 261] on select "Predeterminado px rem % vh vw Personalizado" at bounding box center [185, 260] width 82 height 14
click at [181, 277] on span "Personalizado" at bounding box center [194, 275] width 66 height 14
click at [181, 276] on span "Personalizado" at bounding box center [194, 275] width 66 height 14
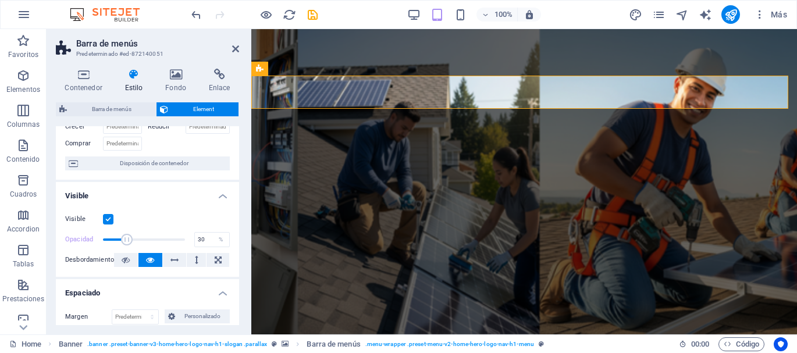
scroll to position [0, 0]
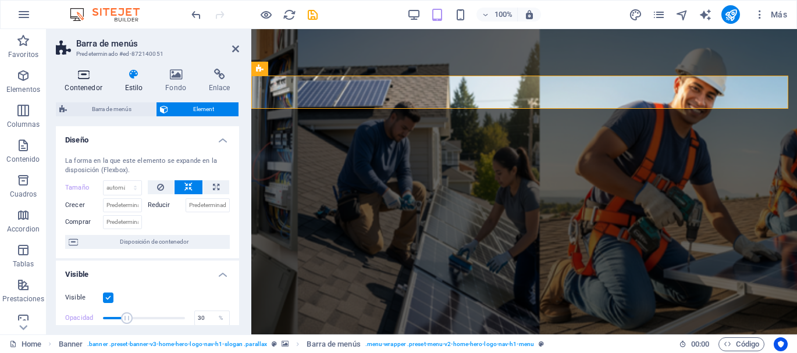
click at [81, 80] on icon at bounding box center [83, 75] width 55 height 12
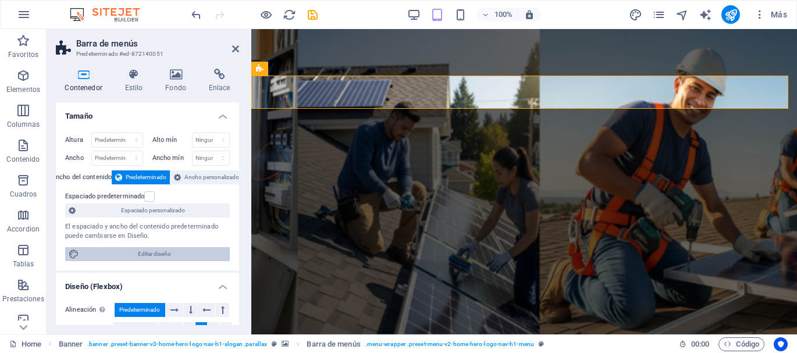
click at [165, 255] on span "Editar diseño" at bounding box center [155, 254] width 144 height 14
select select "px"
select select "200"
select select "px"
select select "rem"
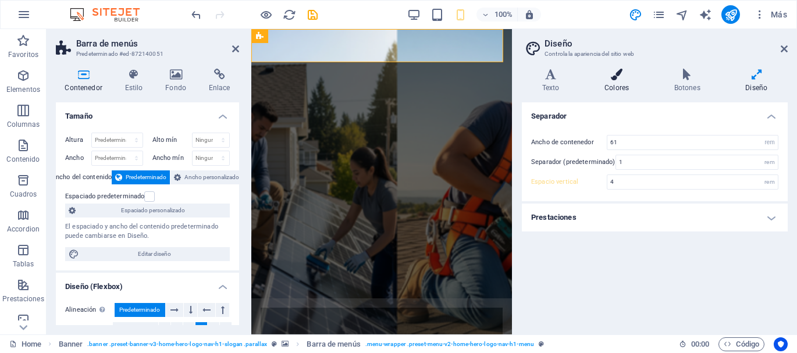
click at [615, 79] on icon at bounding box center [616, 75] width 65 height 12
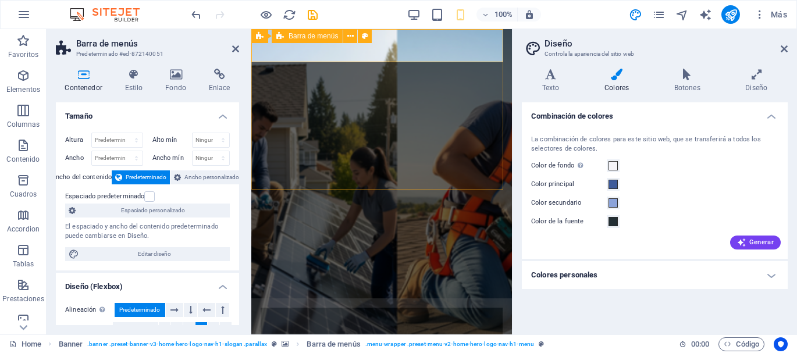
click at [302, 298] on div "Inicio Nosotros Servicios Preguntas Contacto" at bounding box center [381, 322] width 261 height 48
click at [298, 298] on div "Inicio Nosotros Servicios Preguntas Contacto" at bounding box center [381, 322] width 261 height 48
click at [259, 298] on div "Inicio Nosotros Servicios Preguntas Contacto" at bounding box center [381, 322] width 261 height 48
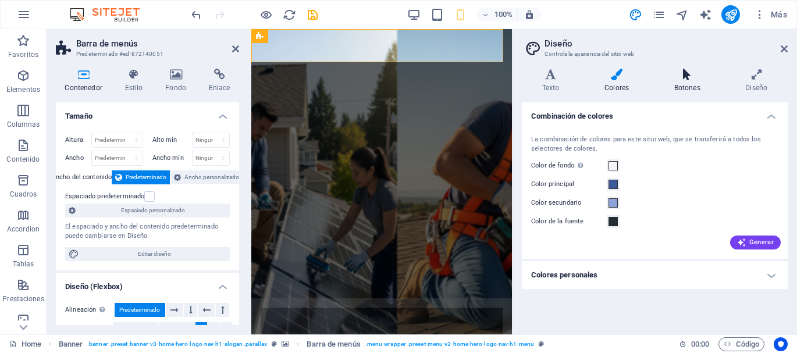
click at [689, 81] on h4 "Botones" at bounding box center [690, 81] width 72 height 24
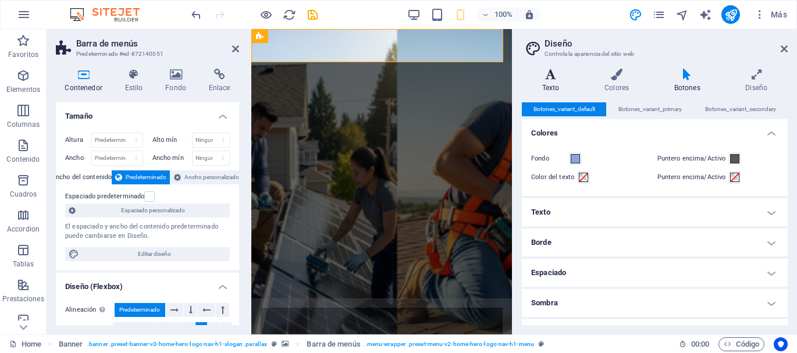
click at [549, 78] on icon at bounding box center [551, 75] width 58 height 12
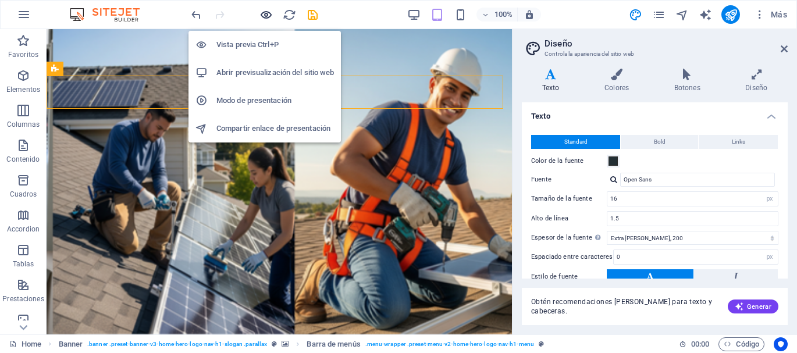
click at [270, 15] on icon "button" at bounding box center [265, 14] width 13 height 13
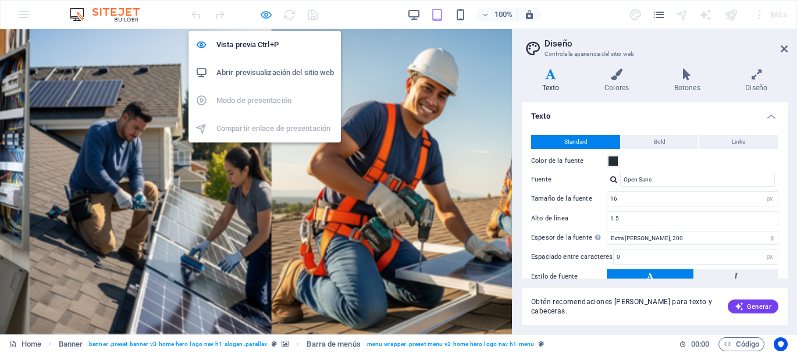
click at [263, 14] on icon "button" at bounding box center [265, 14] width 13 height 13
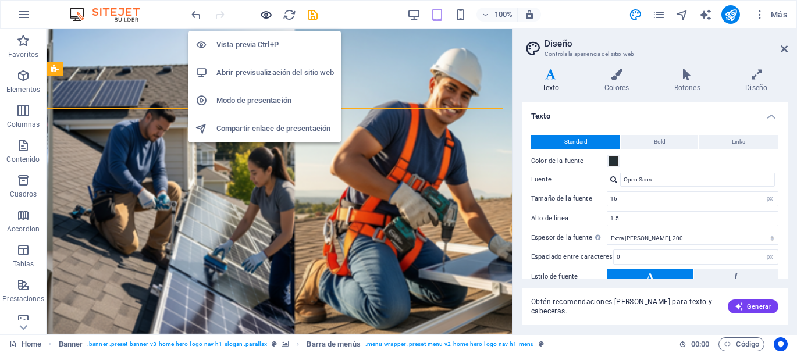
click at [265, 14] on icon "button" at bounding box center [265, 14] width 13 height 13
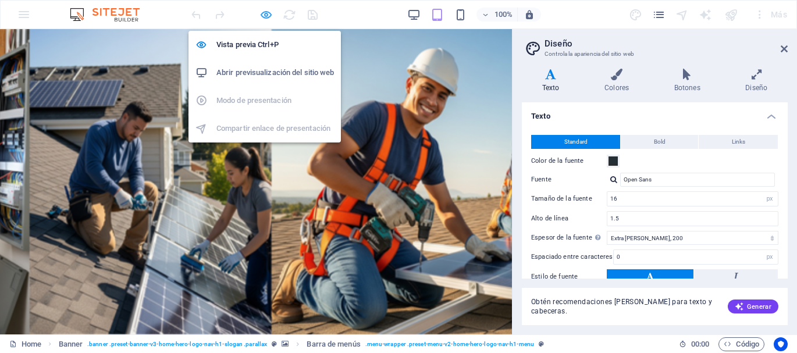
click at [266, 13] on icon "button" at bounding box center [265, 14] width 13 height 13
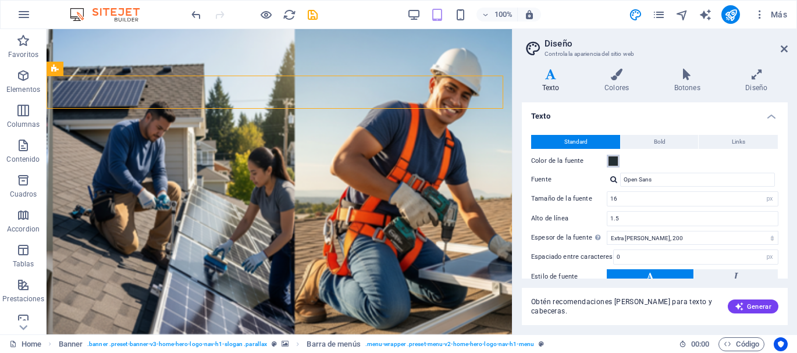
click at [614, 163] on span at bounding box center [612, 160] width 9 height 9
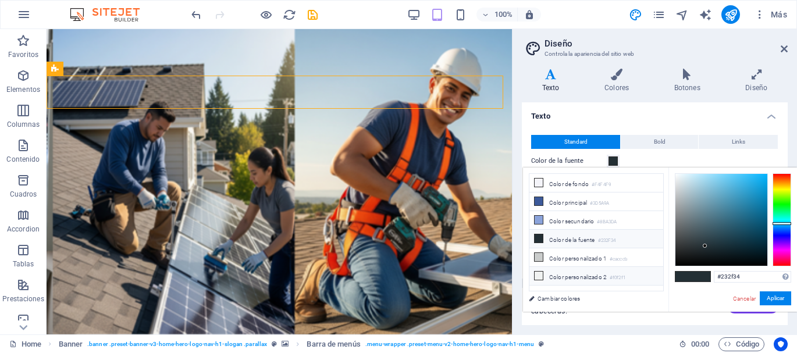
click at [543, 273] on span at bounding box center [538, 275] width 9 height 9
type input "#f0f2f1"
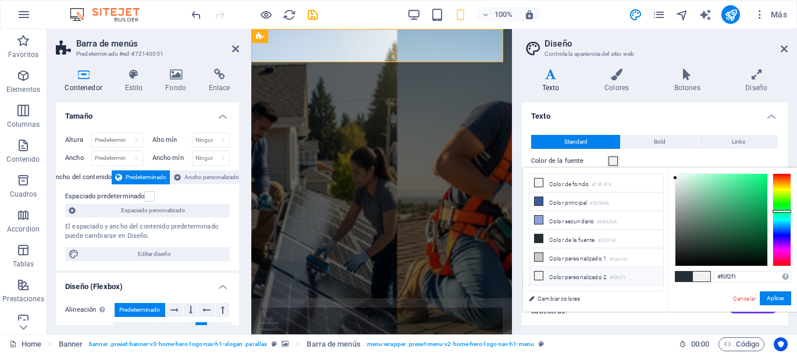
click at [266, 23] on div at bounding box center [254, 14] width 130 height 19
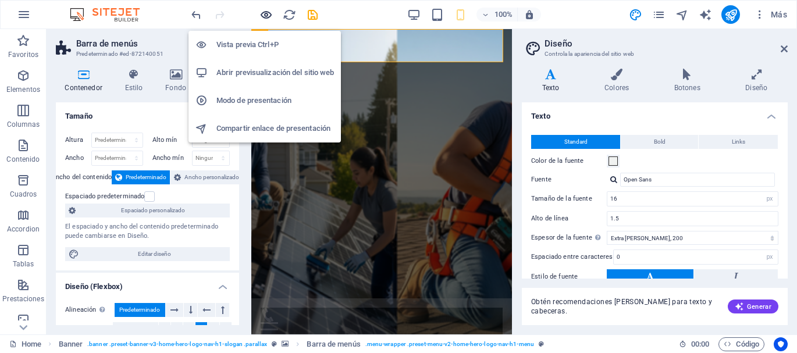
click at [268, 17] on icon "button" at bounding box center [265, 14] width 13 height 13
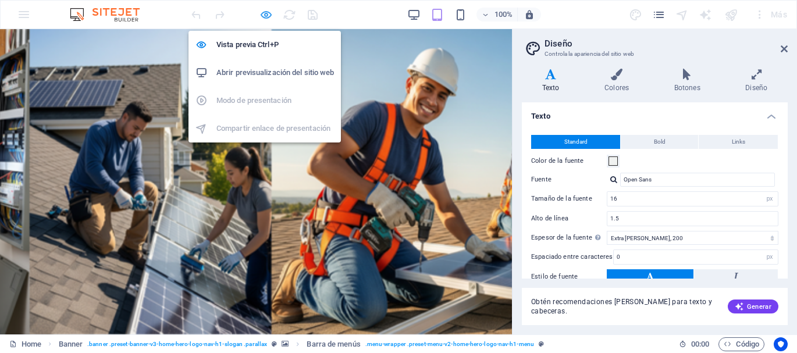
click at [265, 14] on icon "button" at bounding box center [265, 14] width 13 height 13
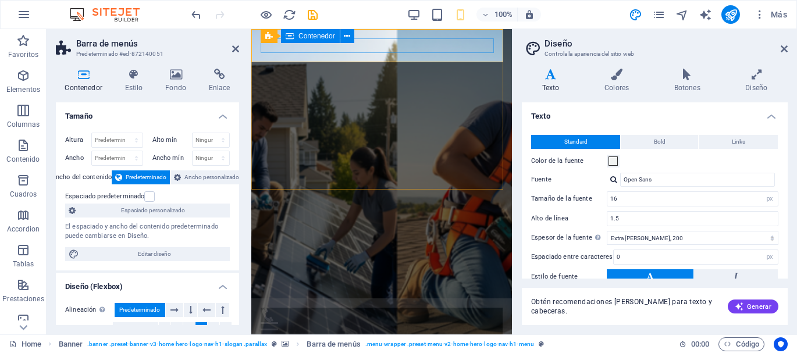
click at [332, 308] on div at bounding box center [382, 322] width 242 height 29
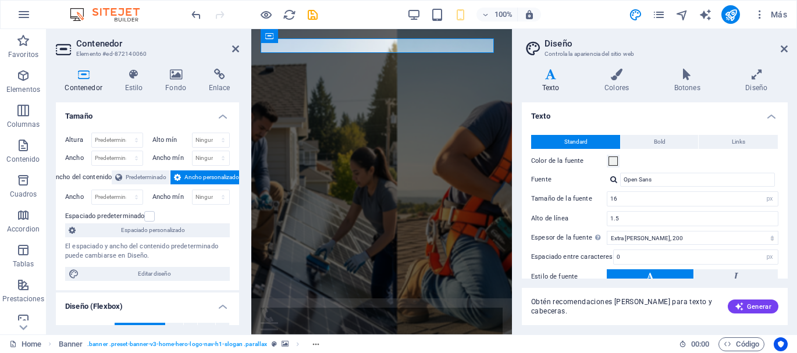
click at [88, 77] on icon at bounding box center [83, 75] width 55 height 12
click at [86, 82] on h4 "Contenedor" at bounding box center [86, 81] width 60 height 24
drag, startPoint x: 150, startPoint y: 77, endPoint x: 144, endPoint y: 80, distance: 6.8
click at [151, 77] on icon at bounding box center [134, 75] width 36 height 12
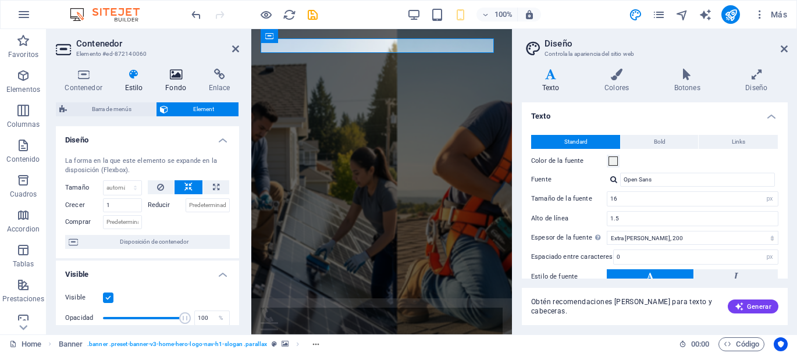
click at [175, 77] on icon at bounding box center [175, 75] width 39 height 12
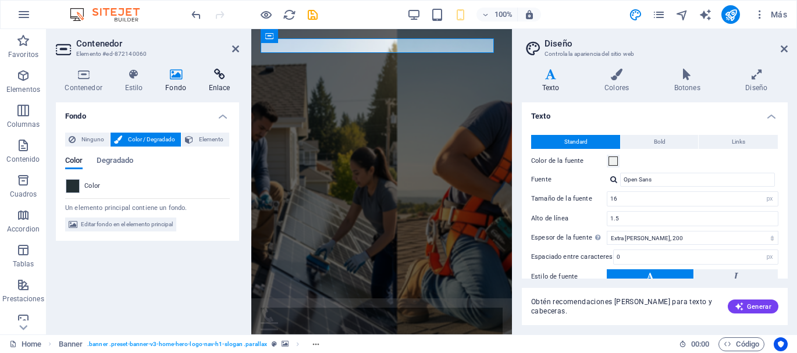
click at [216, 79] on icon at bounding box center [220, 75] width 40 height 12
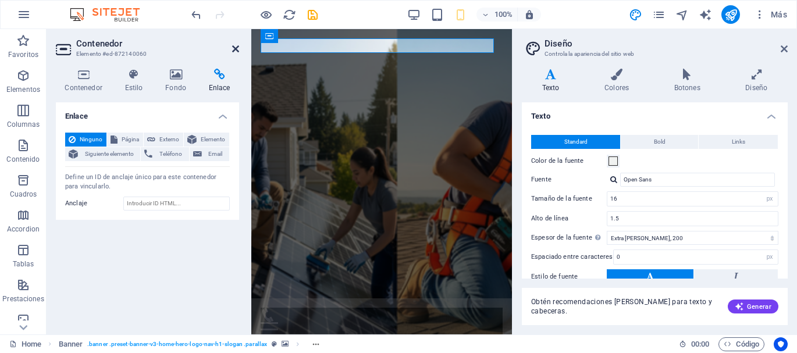
click at [237, 54] on link at bounding box center [235, 49] width 7 height 10
